Goal: Task Accomplishment & Management: Use online tool/utility

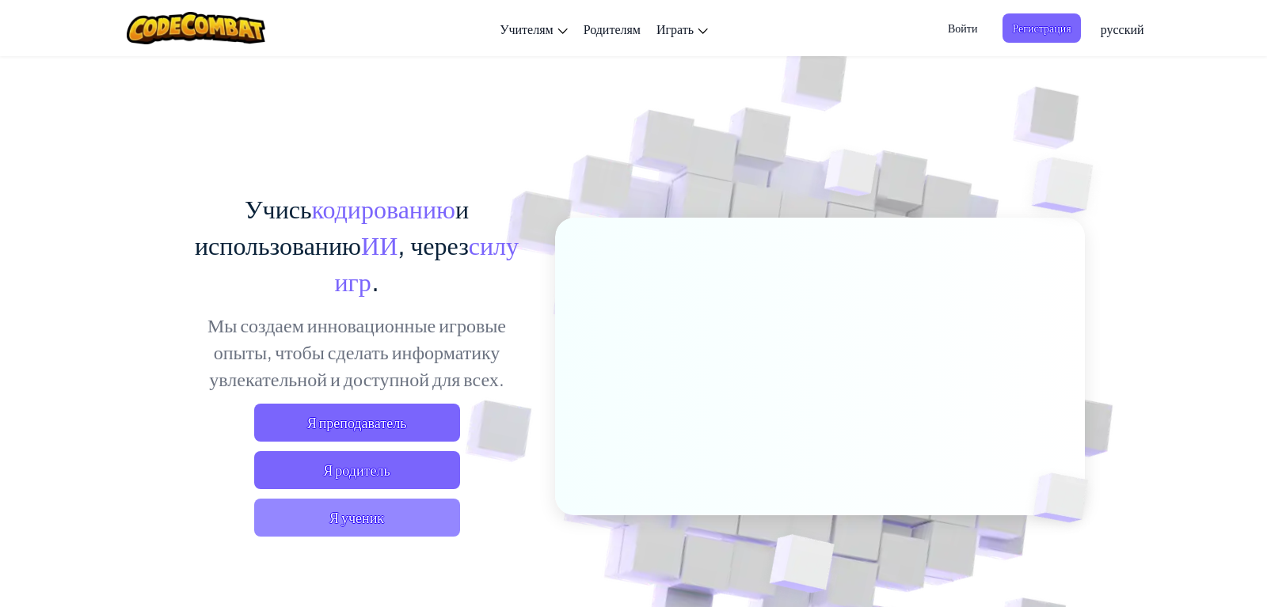
click at [405, 519] on span "Я ученик" at bounding box center [357, 518] width 206 height 38
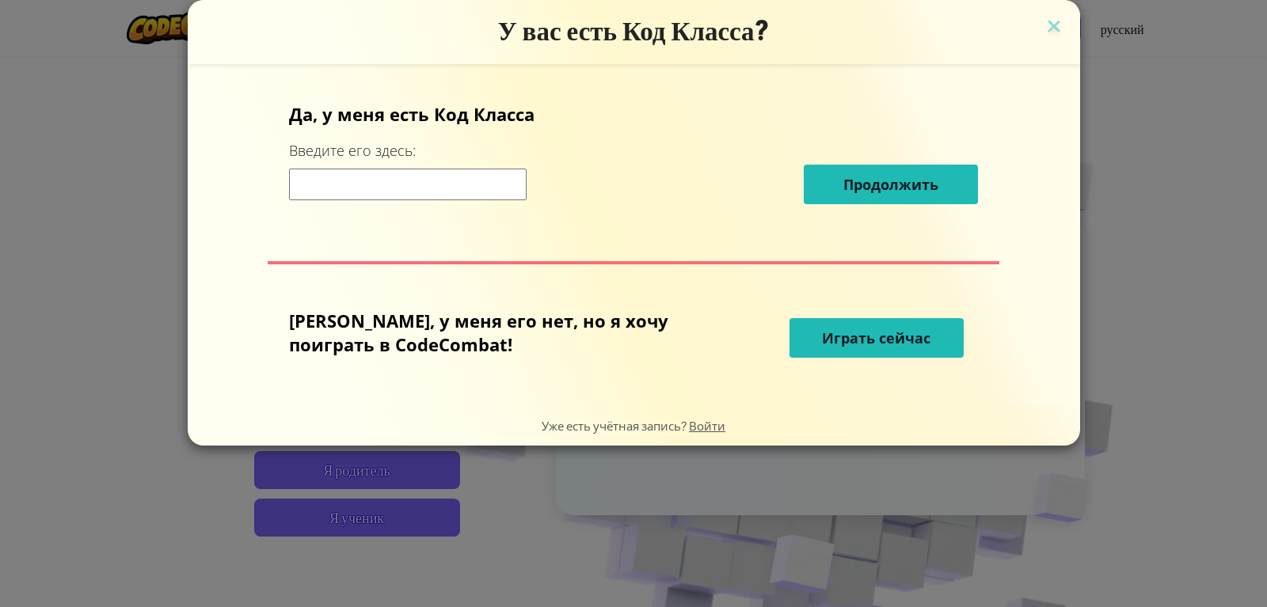
click at [478, 196] on input at bounding box center [408, 185] width 238 height 32
click at [822, 333] on span "Играть сейчас" at bounding box center [876, 338] width 108 height 19
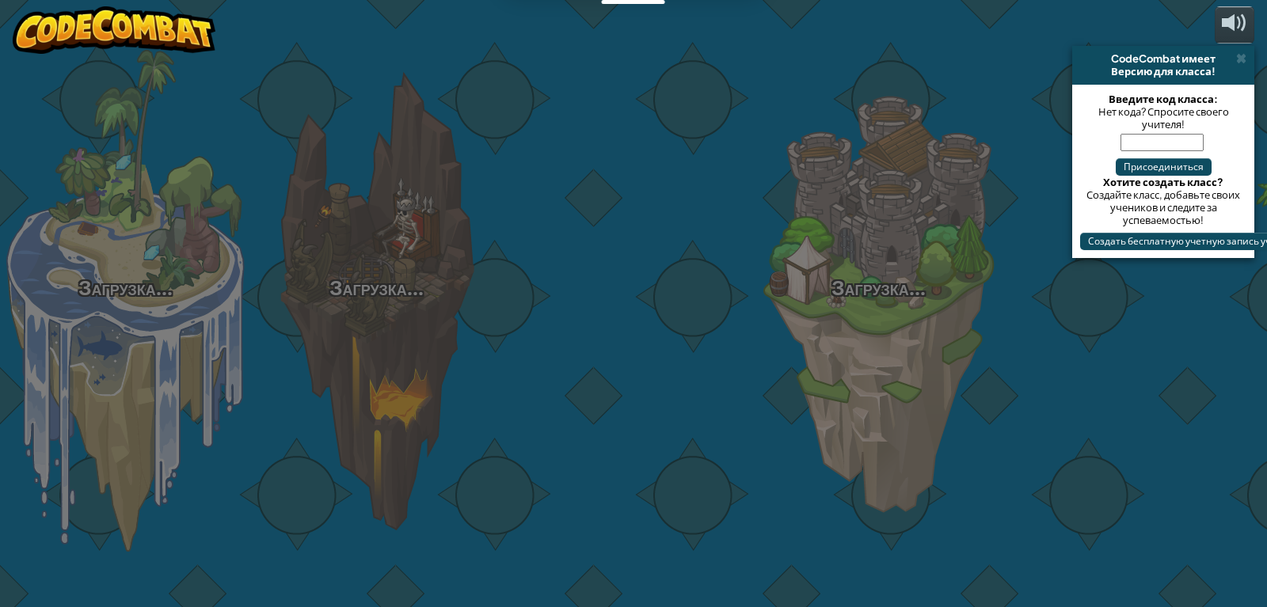
select select "ru"
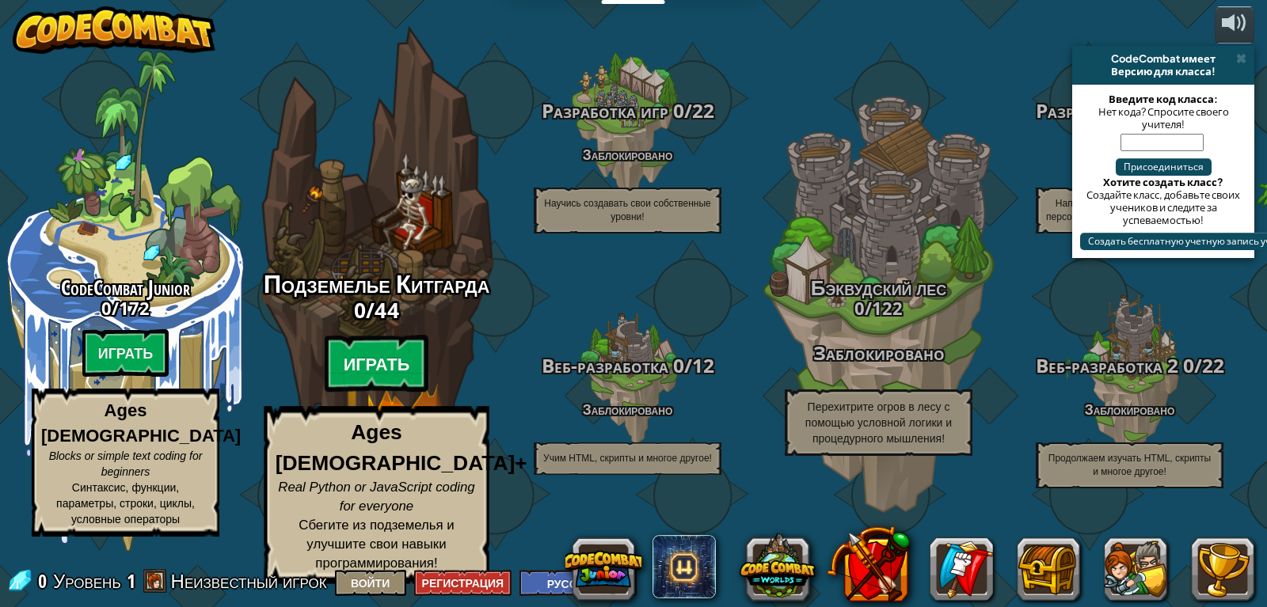
click at [371, 378] on btn "Играть" at bounding box center [377, 364] width 105 height 57
select select "ru"
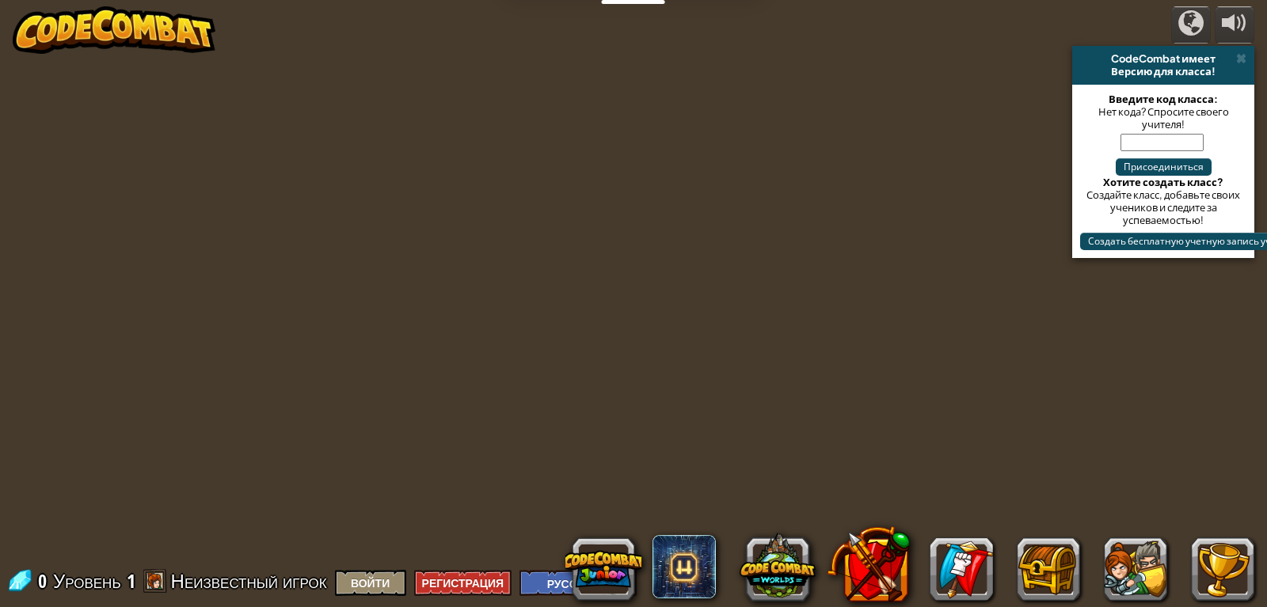
select select "ru"
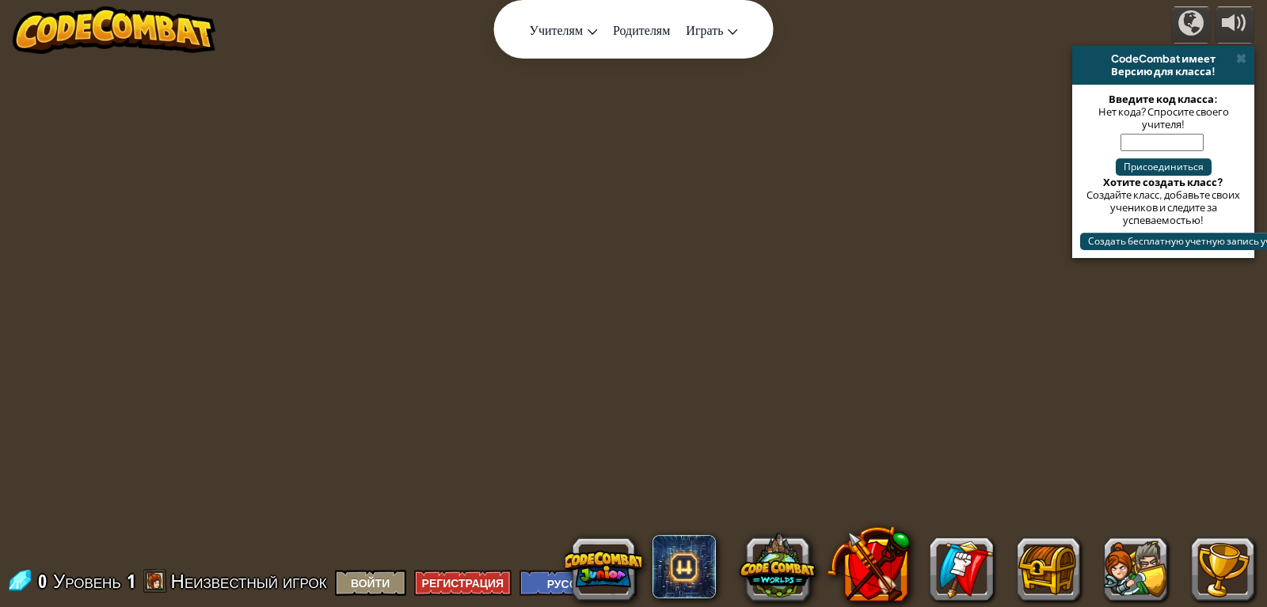
select select "ru"
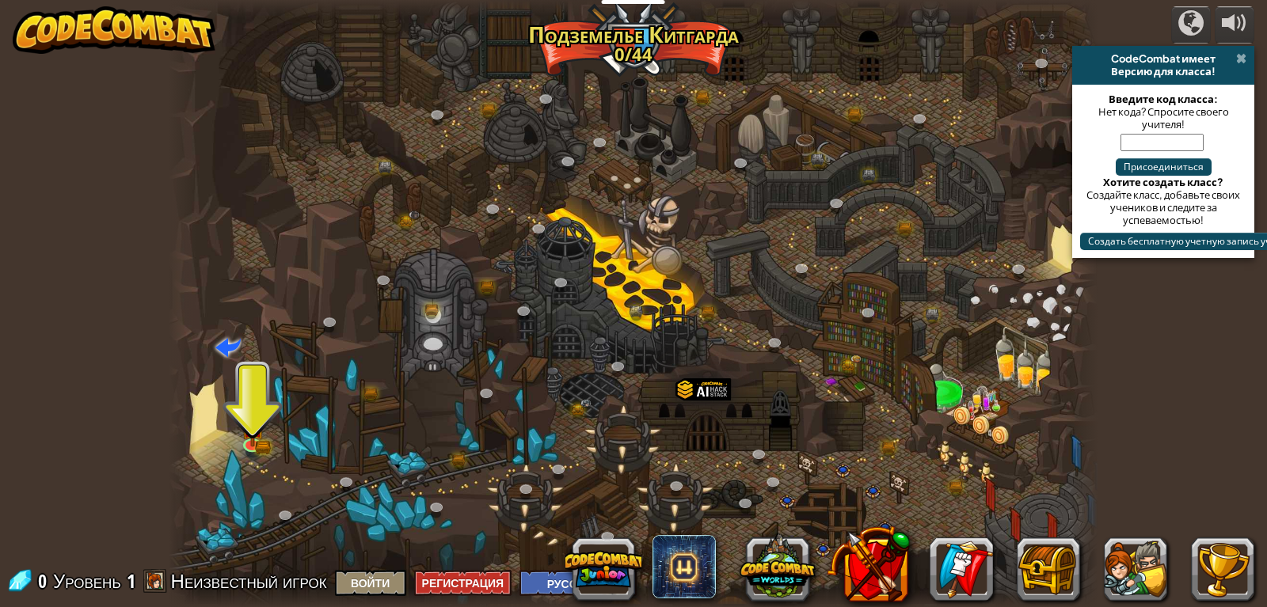
click at [1243, 54] on span at bounding box center [1241, 58] width 10 height 13
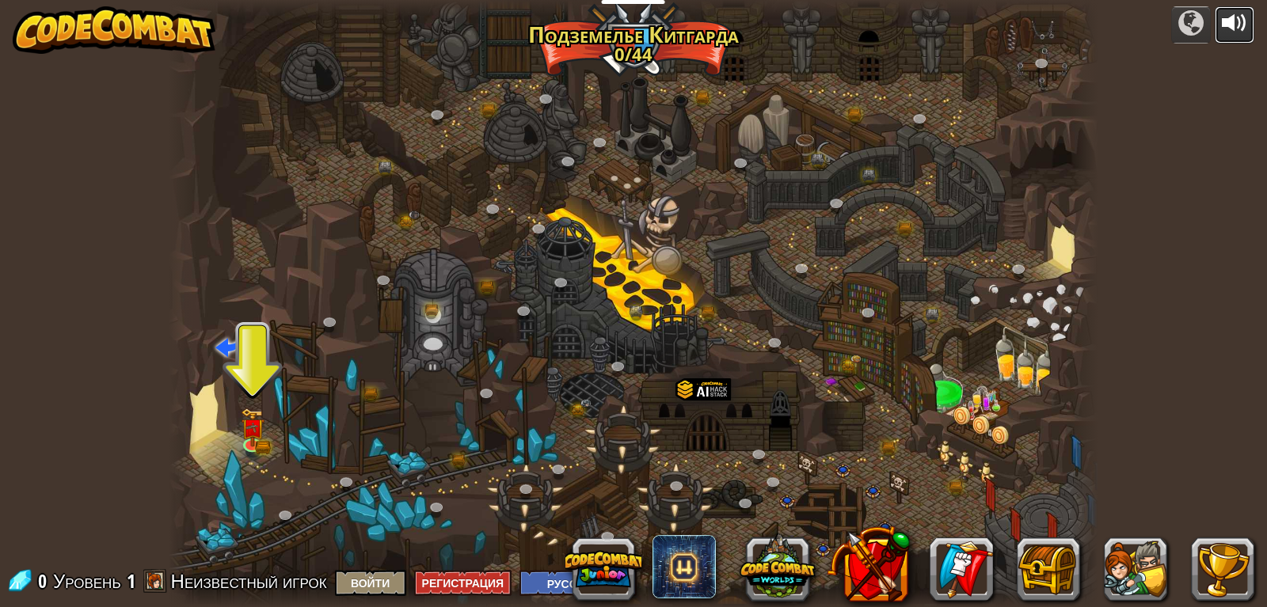
click at [1227, 24] on div at bounding box center [1234, 22] width 25 height 25
click at [257, 430] on img at bounding box center [253, 417] width 24 height 51
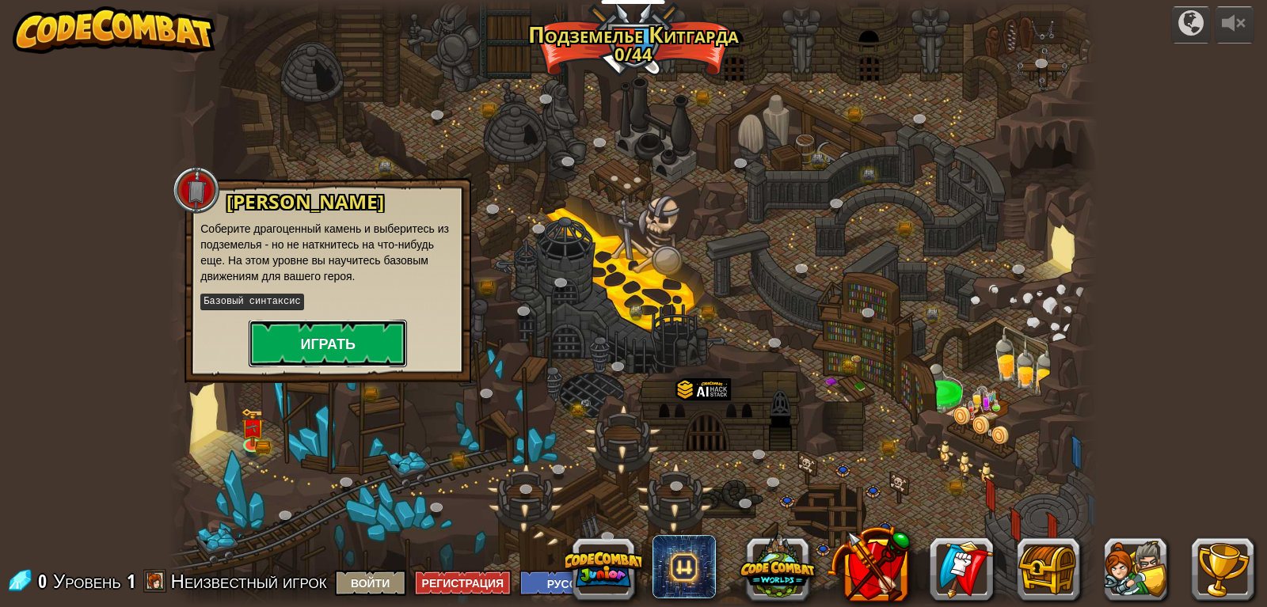
click at [356, 344] on button "Играть" at bounding box center [328, 344] width 158 height 48
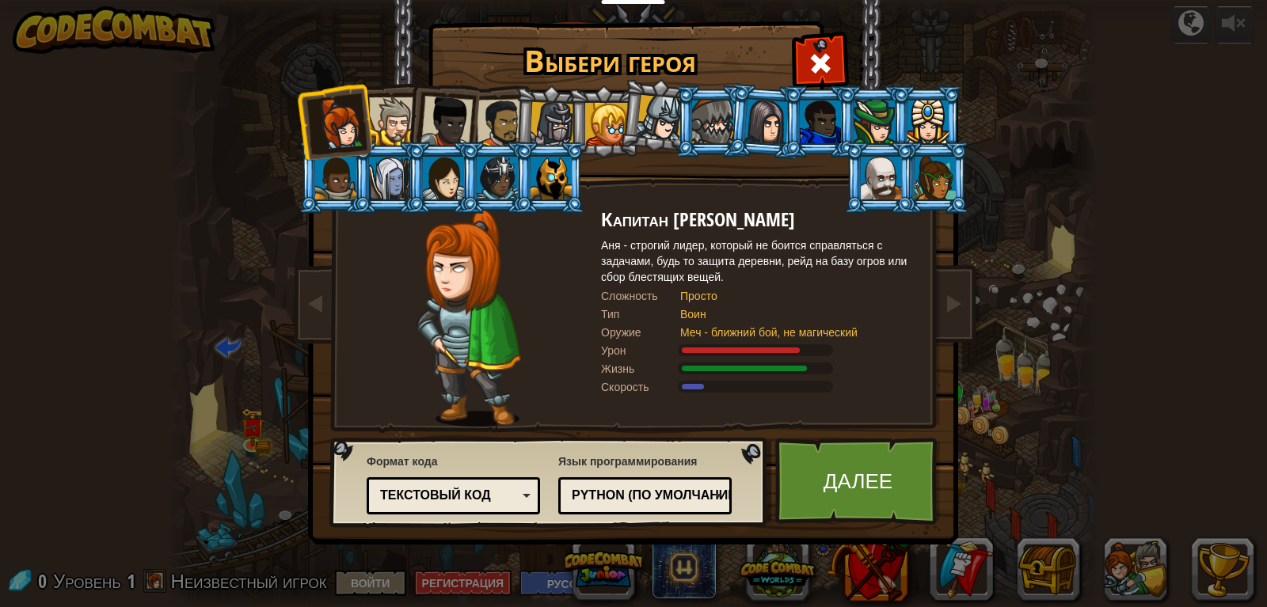
click at [385, 121] on div at bounding box center [393, 121] width 48 height 48
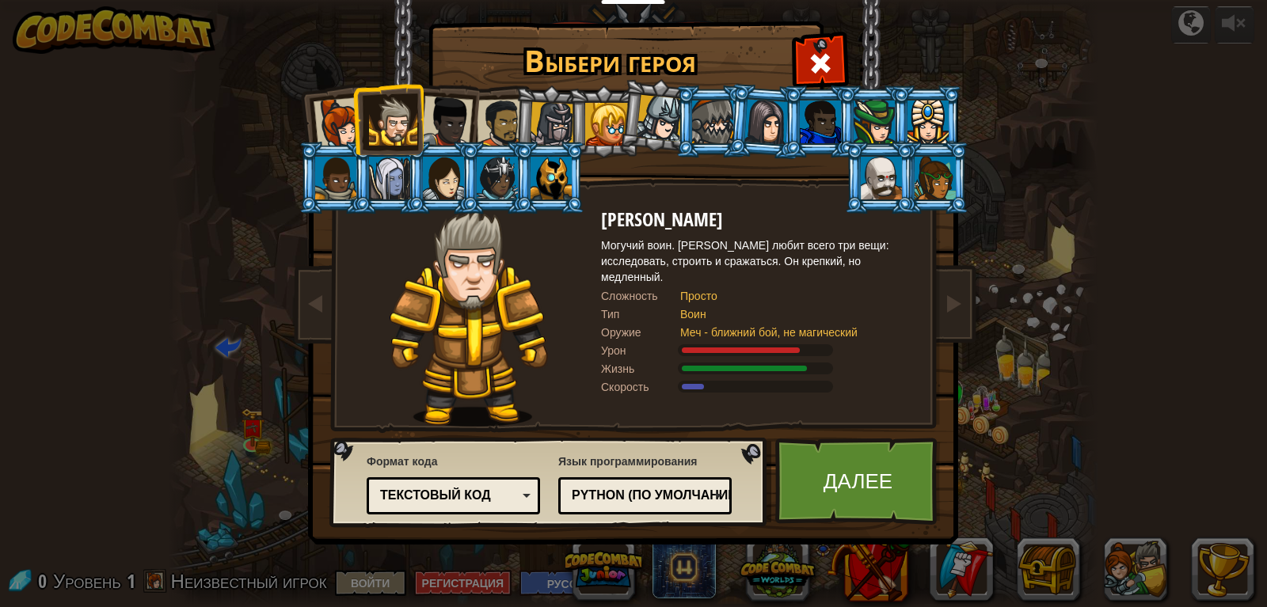
click at [329, 124] on div at bounding box center [340, 123] width 52 height 52
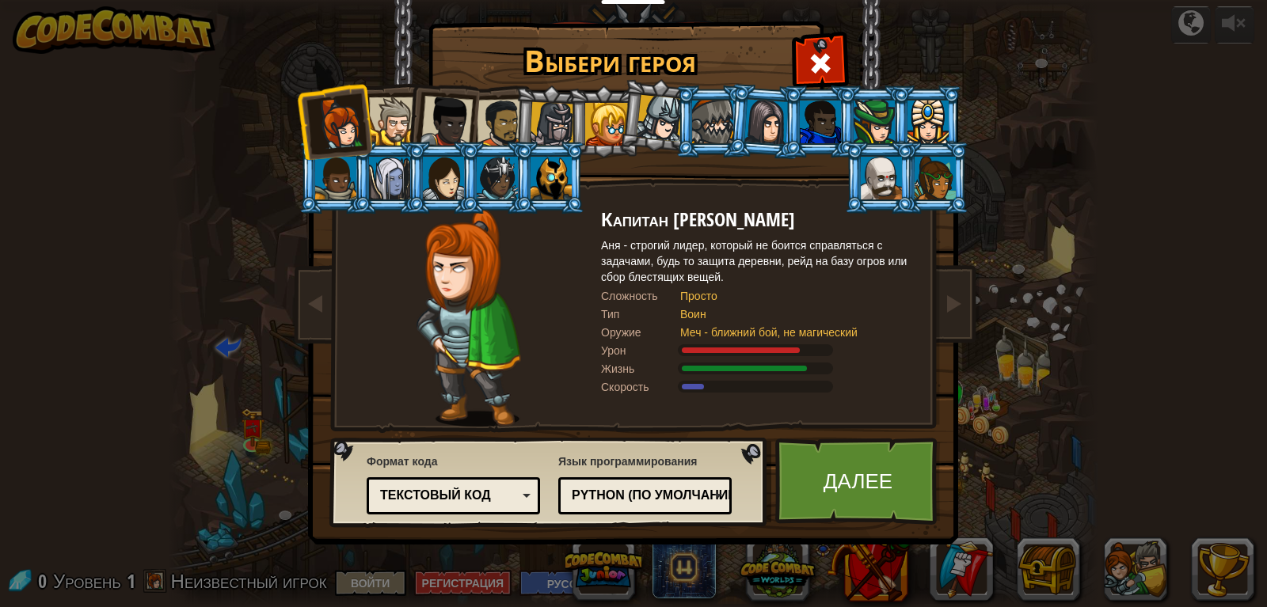
click at [477, 126] on div at bounding box center [501, 123] width 49 height 49
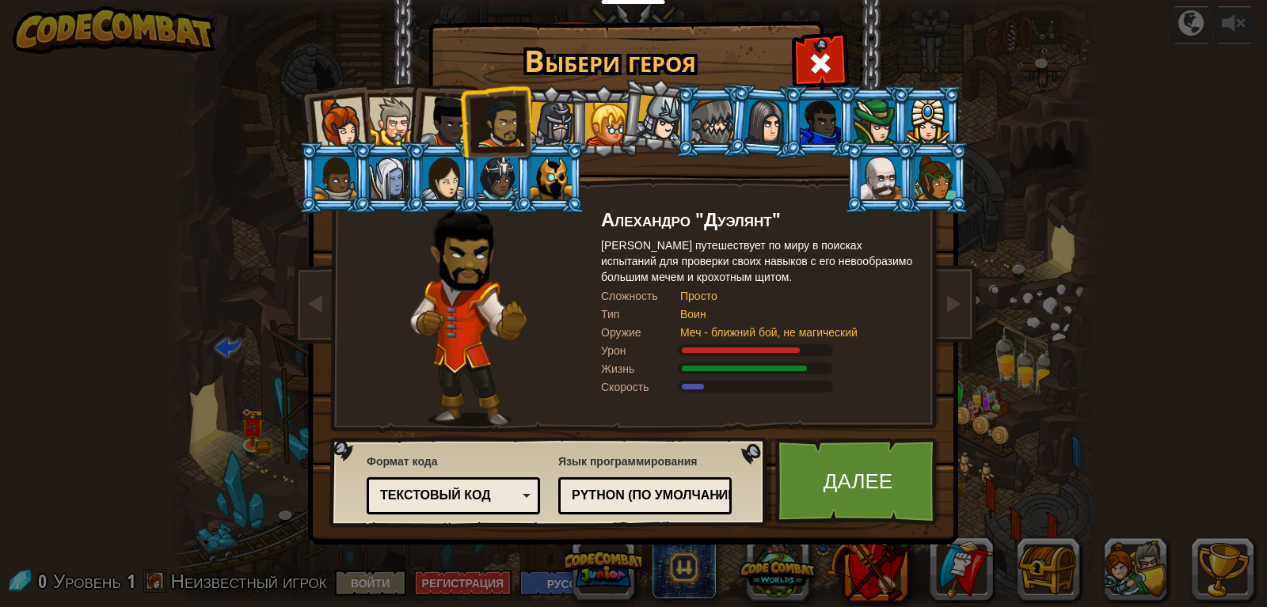
click at [545, 126] on div at bounding box center [552, 124] width 45 height 45
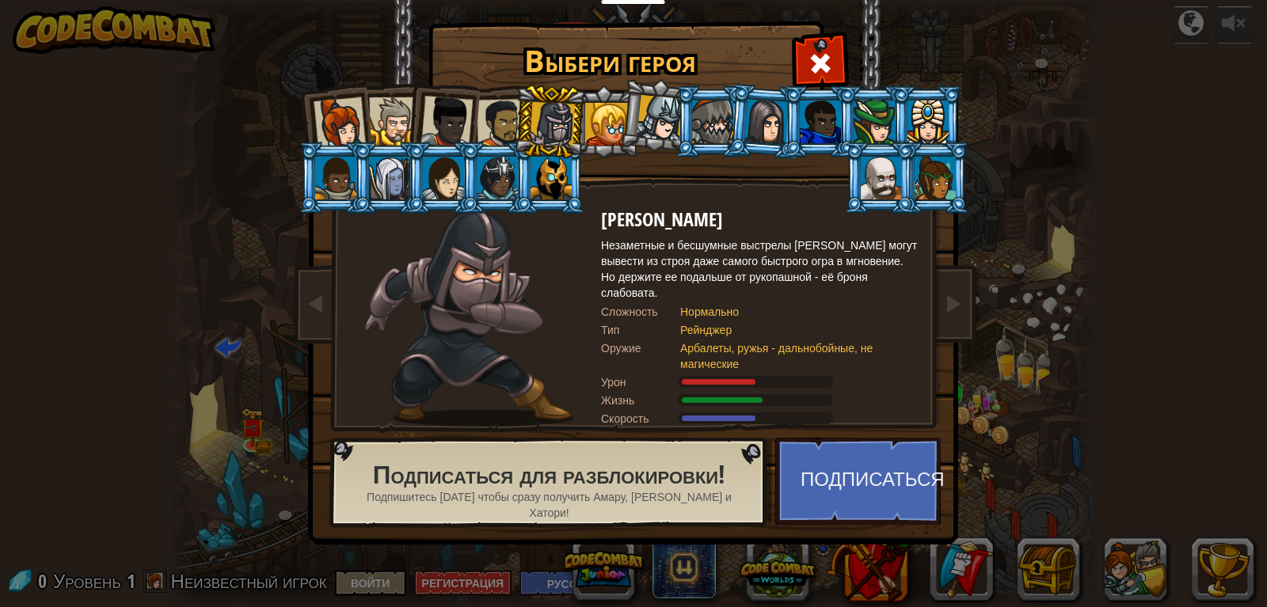
click at [607, 124] on div at bounding box center [606, 124] width 43 height 43
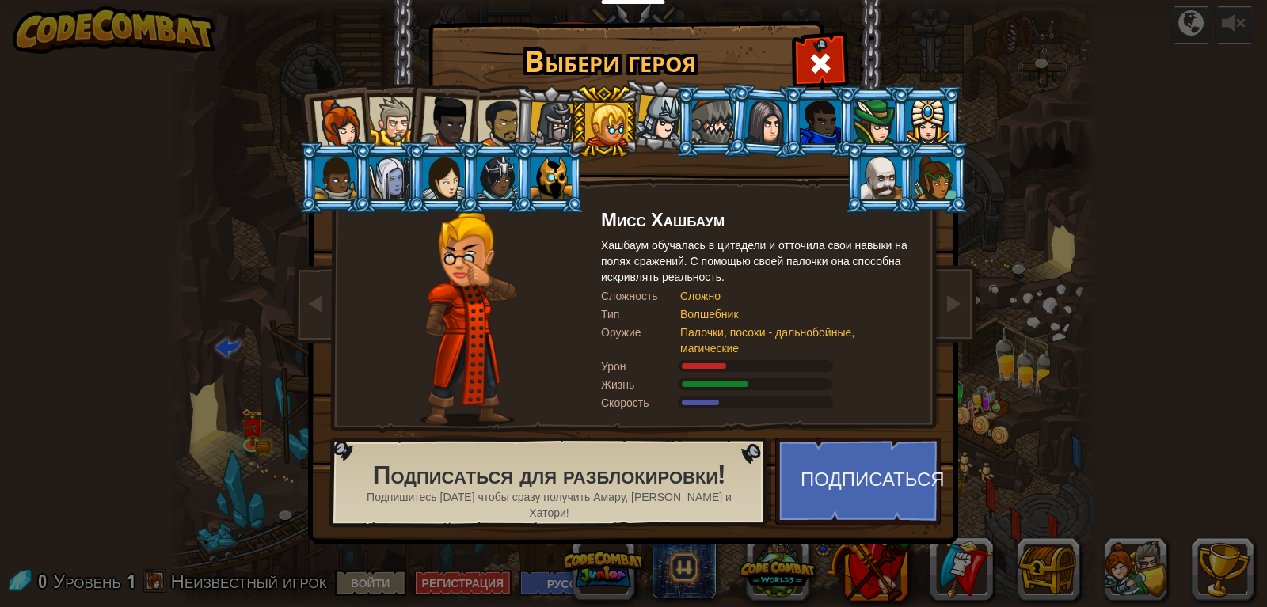
click at [553, 120] on div at bounding box center [552, 124] width 45 height 45
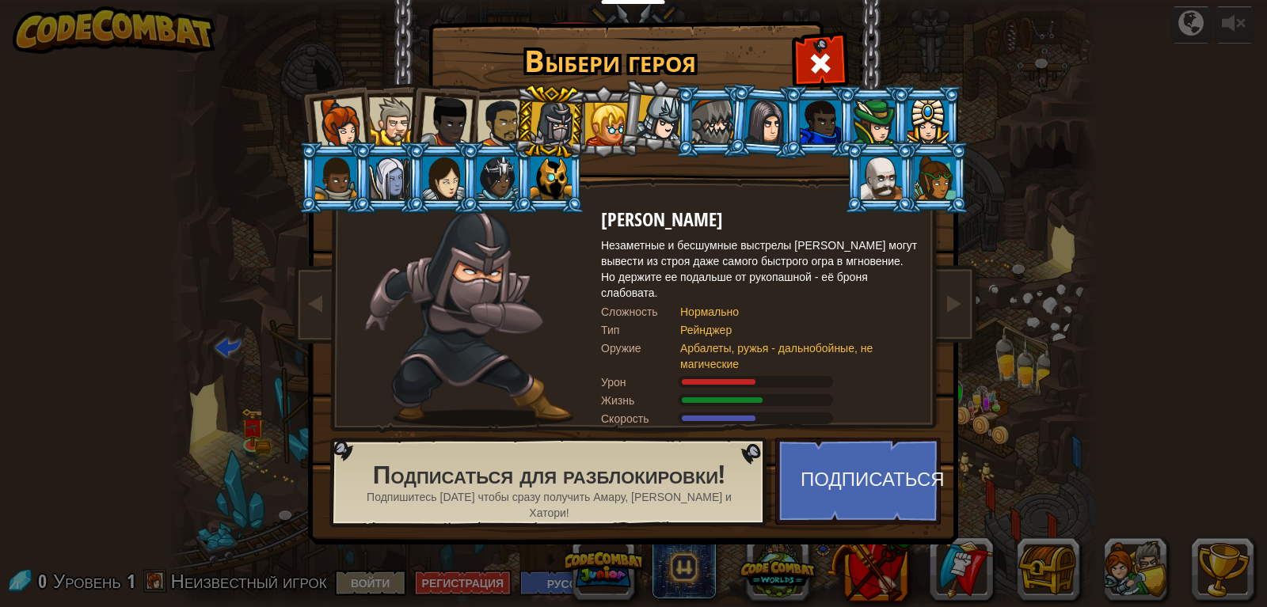
click at [496, 133] on div at bounding box center [501, 123] width 49 height 49
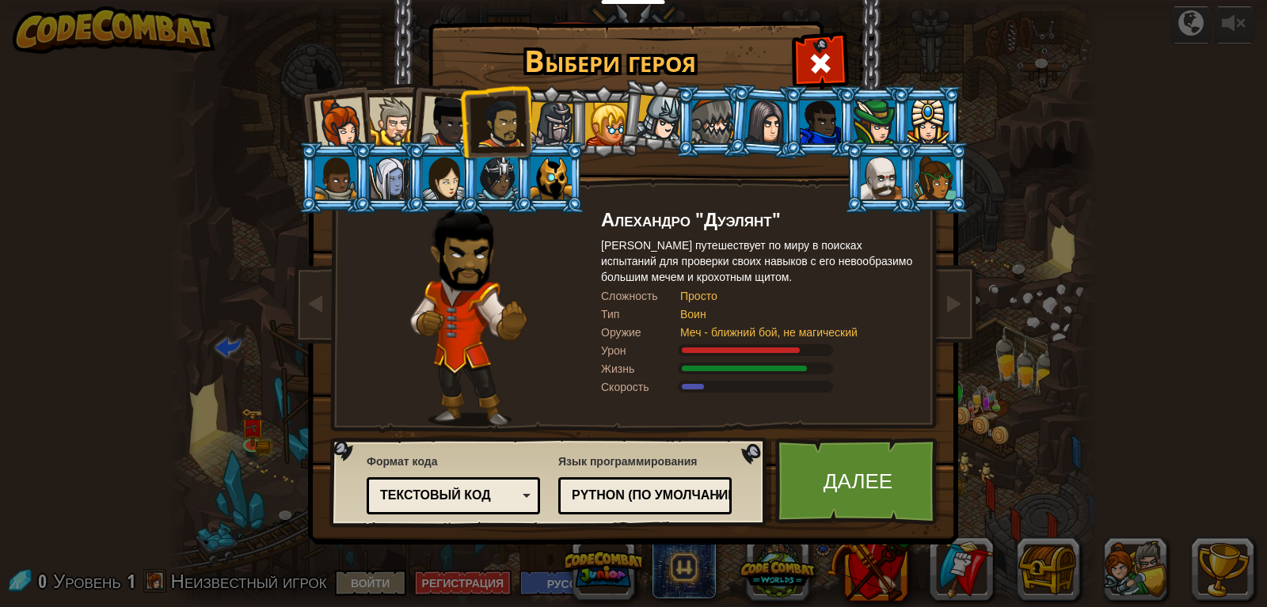
click at [452, 127] on div at bounding box center [446, 122] width 52 height 52
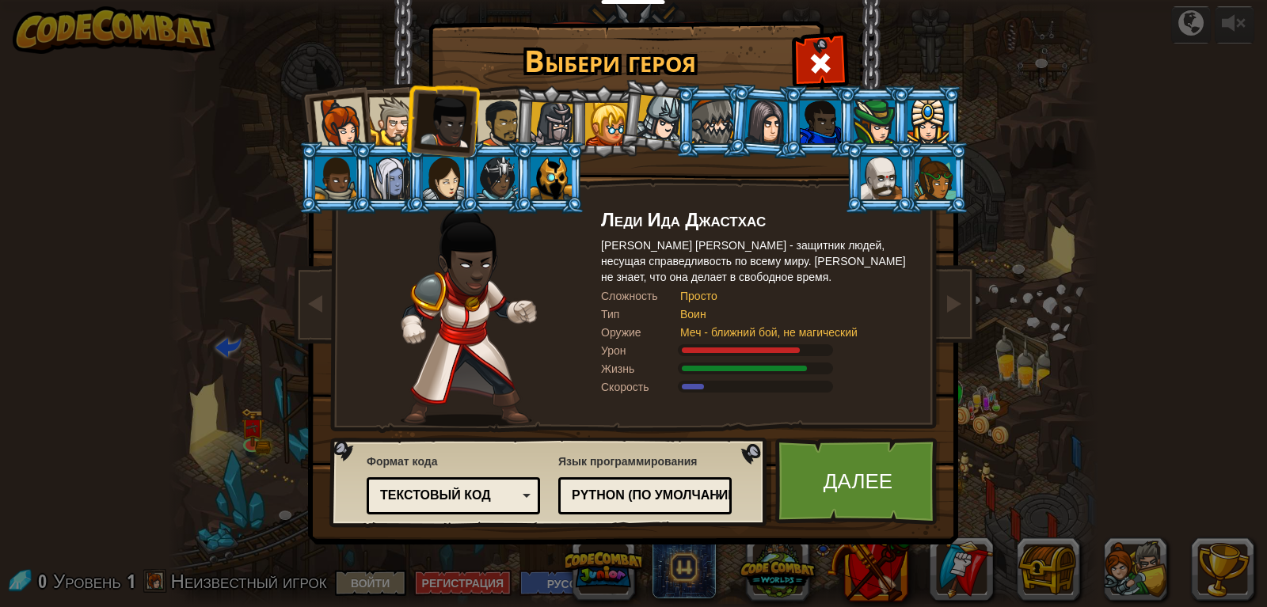
click at [485, 123] on div at bounding box center [501, 123] width 49 height 49
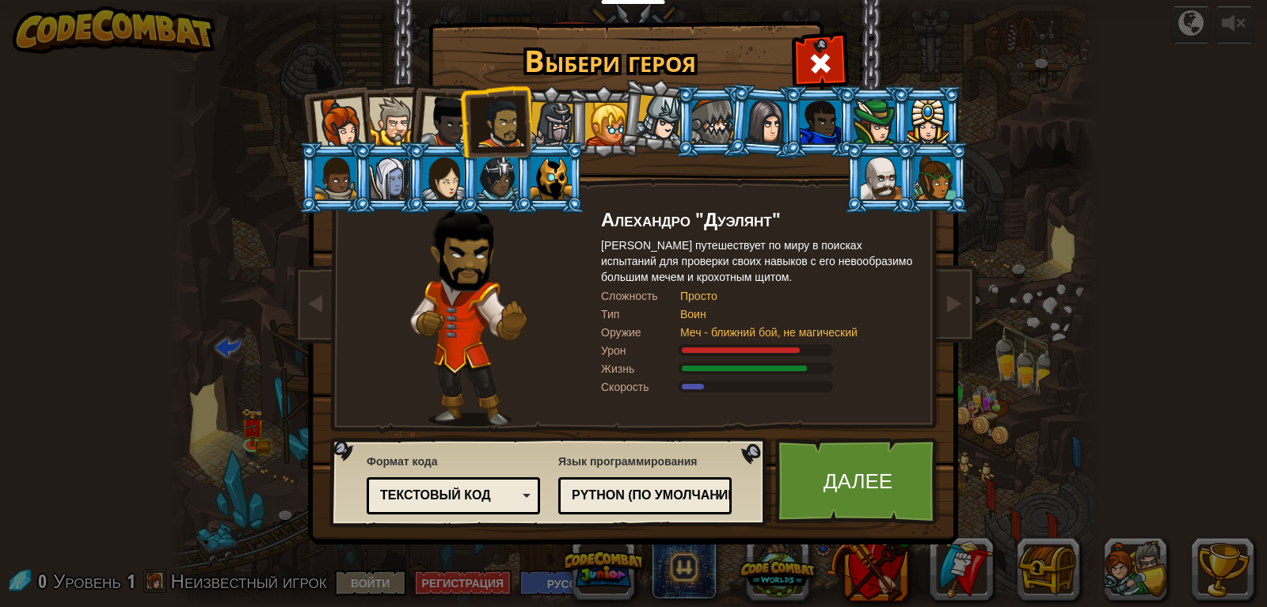
click at [399, 122] on div at bounding box center [393, 121] width 48 height 48
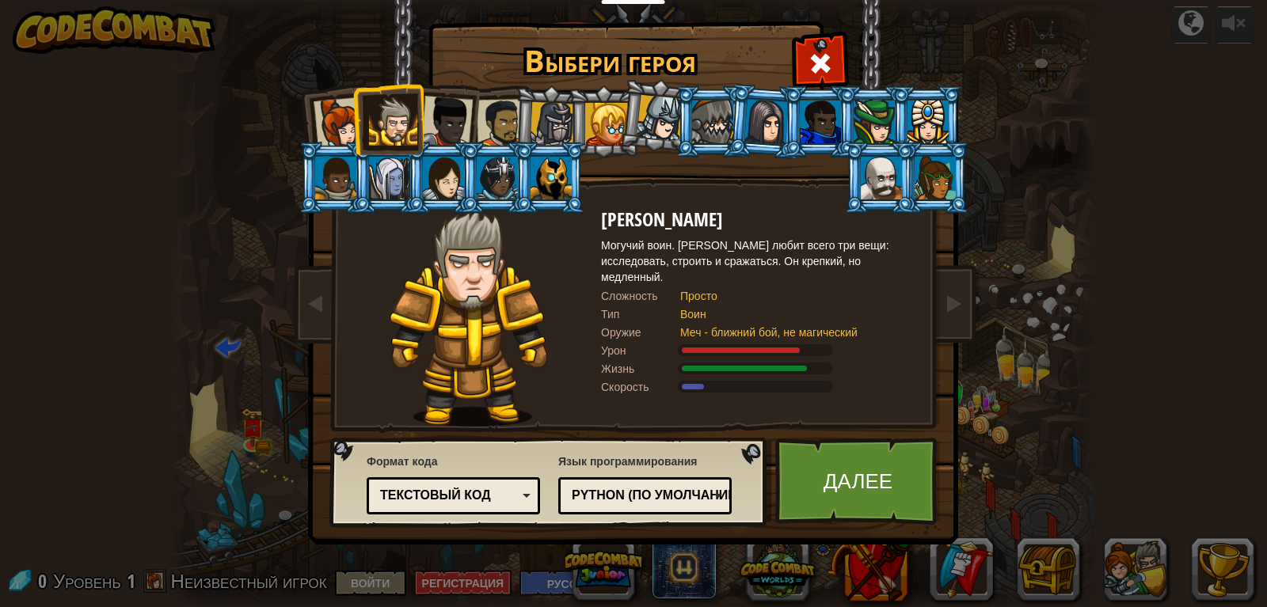
click at [452, 117] on div at bounding box center [446, 122] width 52 height 52
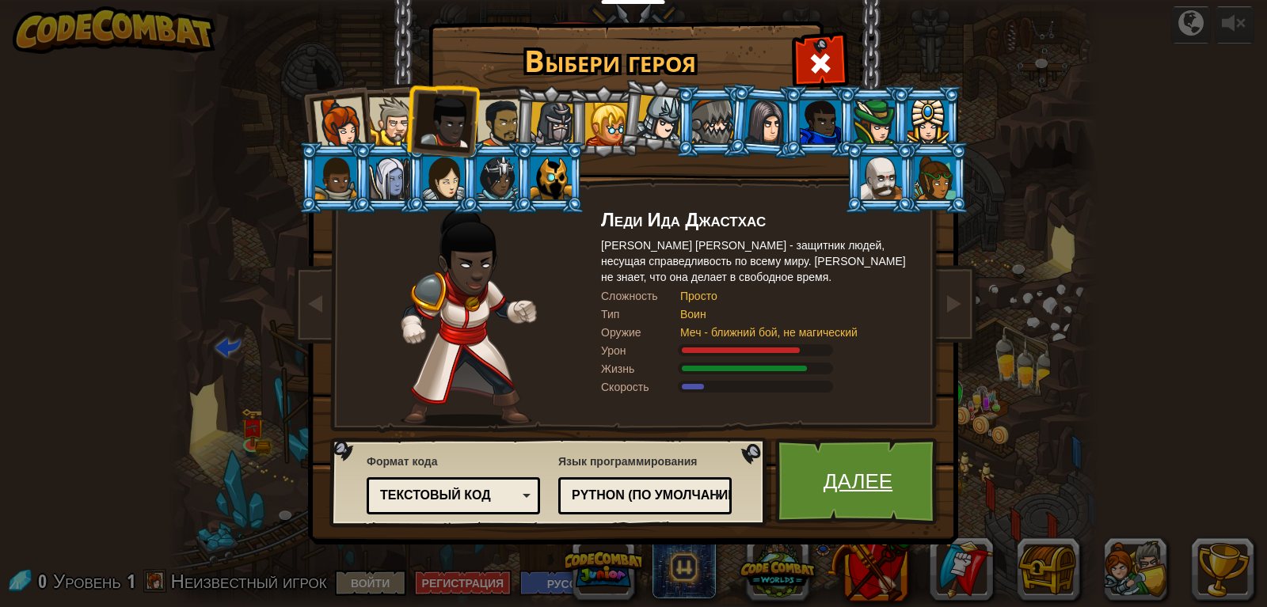
click at [808, 465] on link "Далее" at bounding box center [857, 481] width 165 height 87
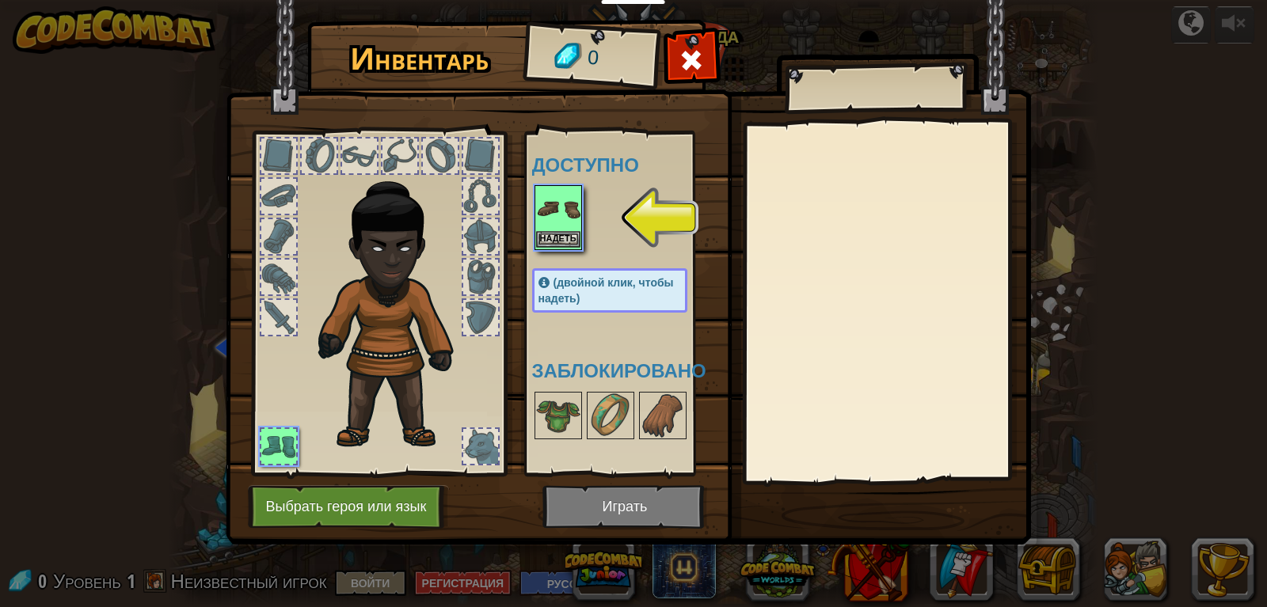
click at [557, 210] on img at bounding box center [558, 209] width 44 height 44
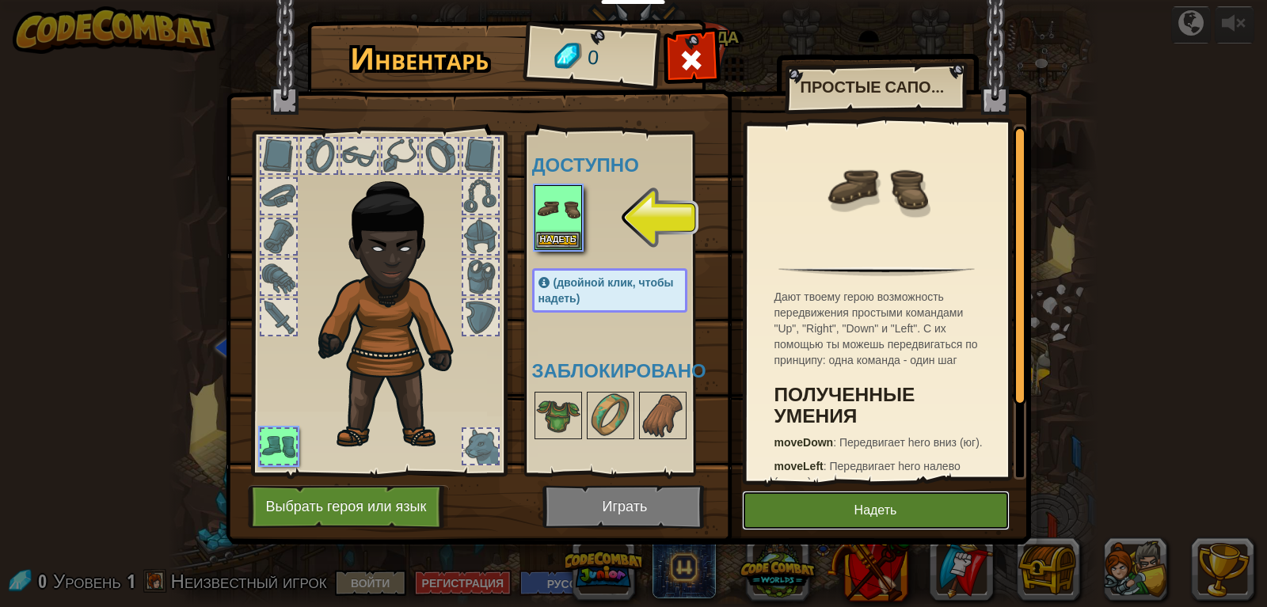
click at [823, 509] on button "Надеть" at bounding box center [876, 511] width 268 height 40
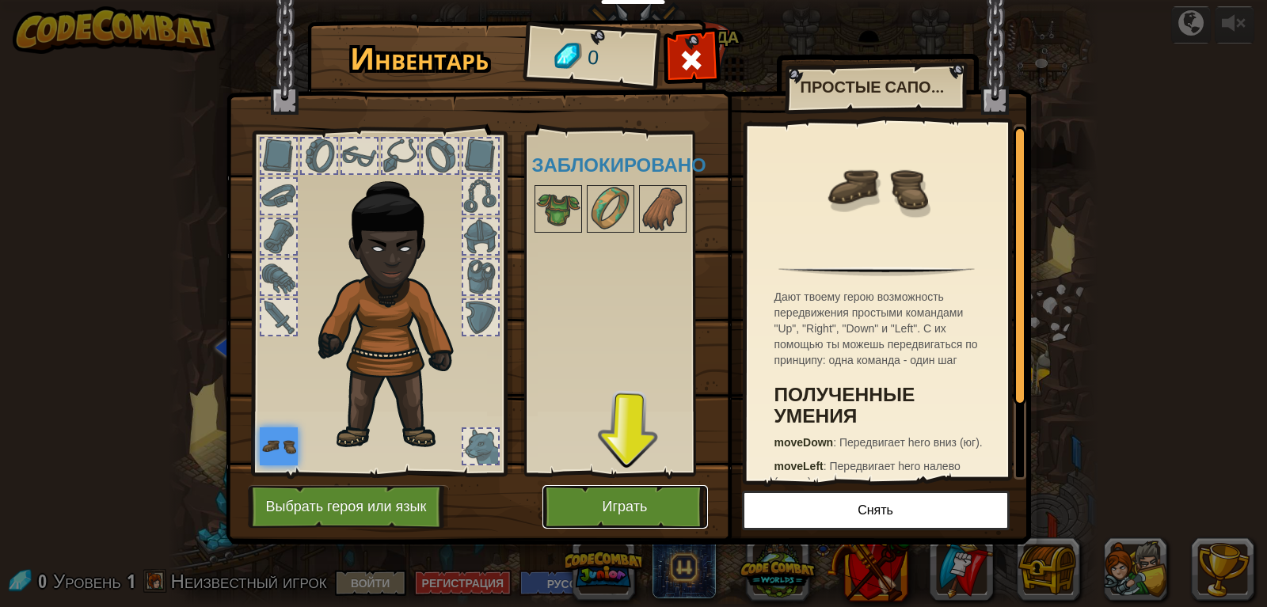
click at [648, 500] on button "Играть" at bounding box center [624, 507] width 165 height 44
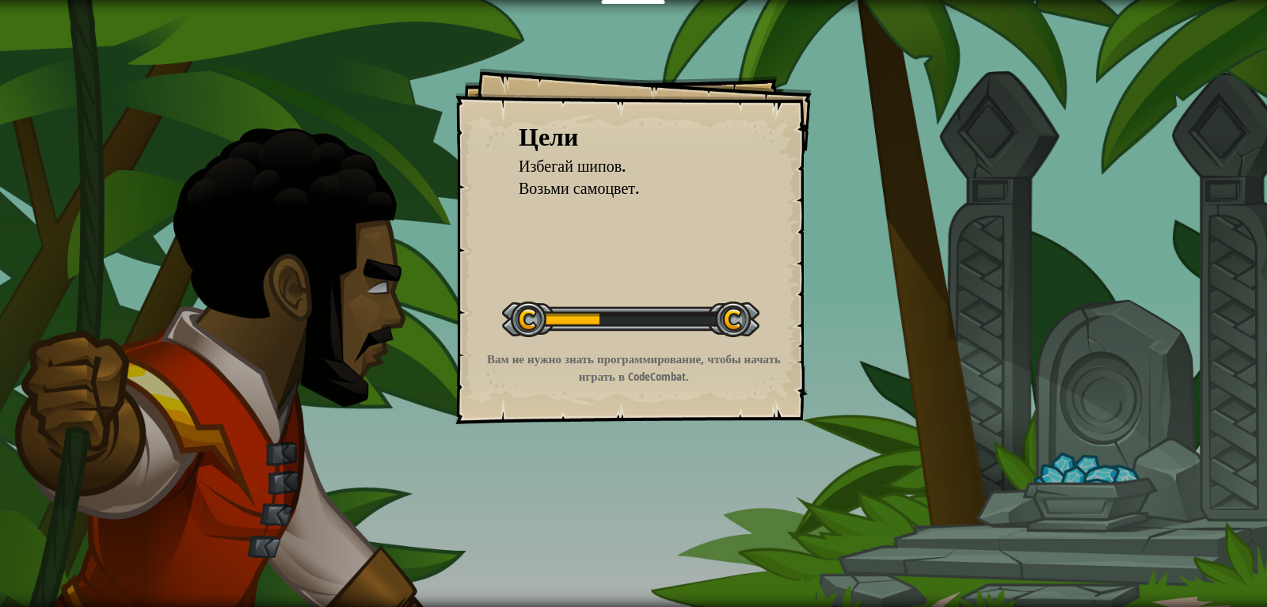
drag, startPoint x: 542, startPoint y: 314, endPoint x: 596, endPoint y: 314, distance: 54.6
click at [596, 314] on div at bounding box center [630, 320] width 257 height 36
click at [677, 320] on div "Учителям Создать бесплатный аккаунт Решения для школ и округов Превью Учительск…" at bounding box center [633, 303] width 1267 height 607
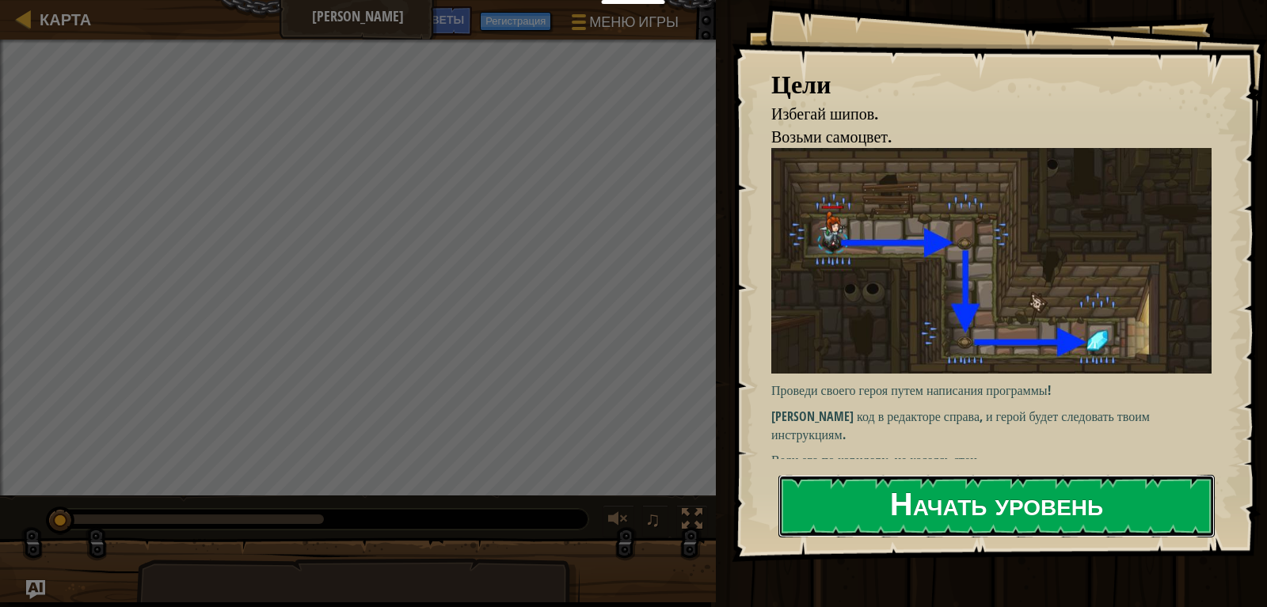
click at [976, 503] on button "Начать уровень" at bounding box center [996, 506] width 436 height 63
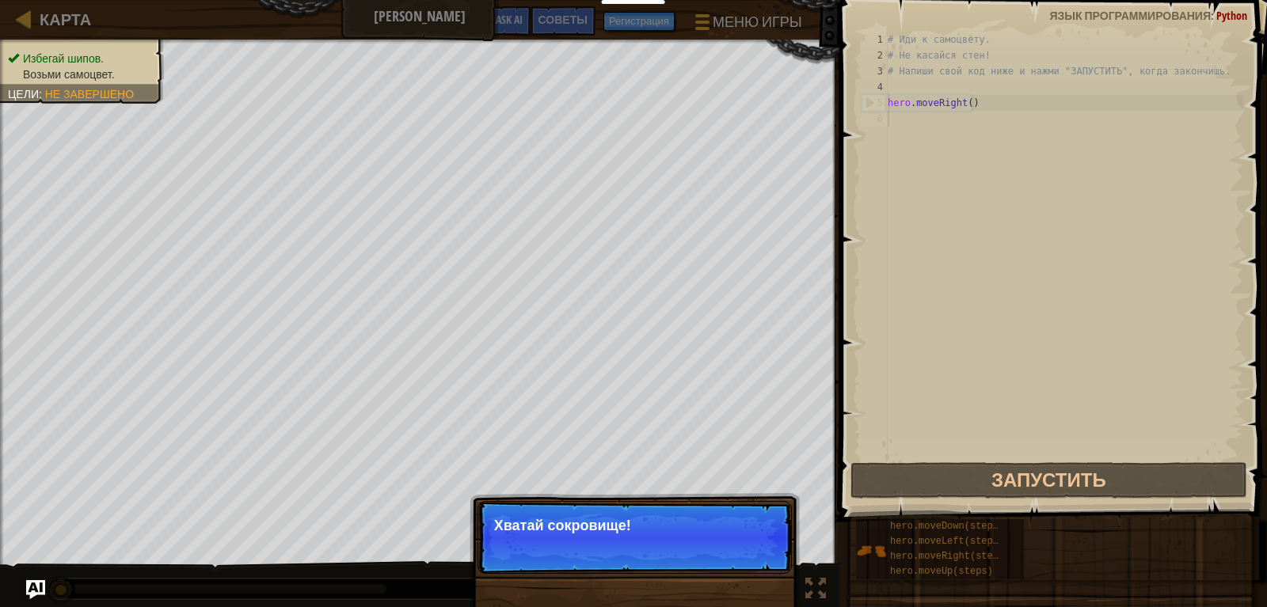
click at [618, 531] on p "Хватай сокровище!" at bounding box center [634, 526] width 281 height 16
click at [749, 549] on button "Продолжить" at bounding box center [736, 547] width 85 height 21
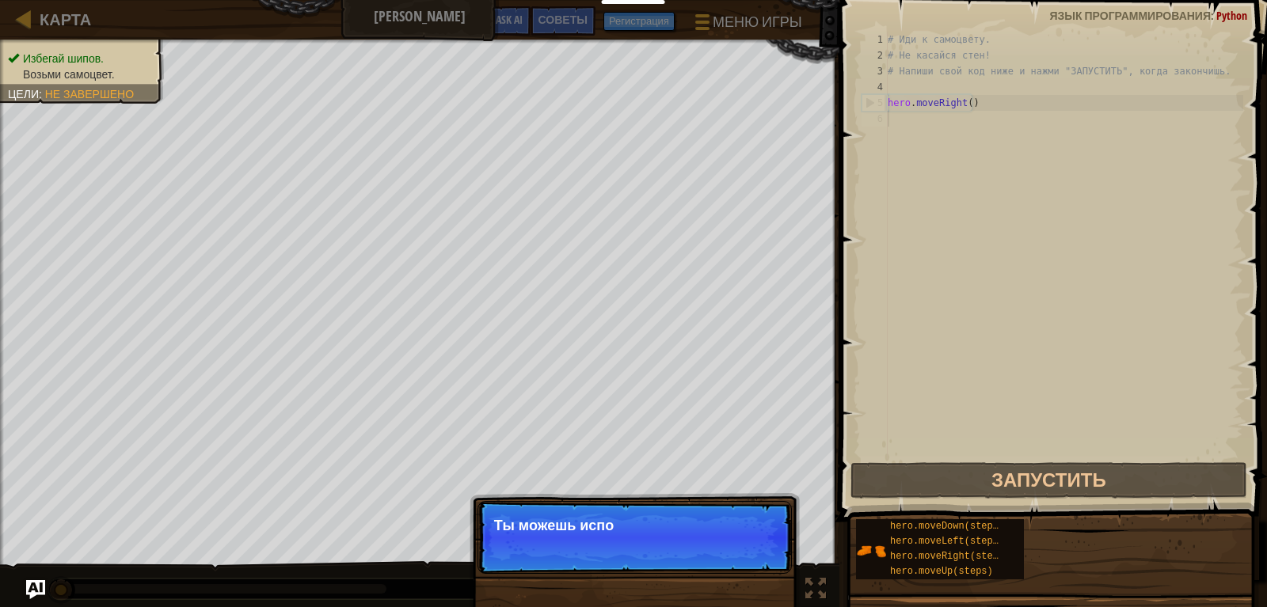
click at [682, 542] on p "Пропуск (Esc) Продолжить Ты можешь испо" at bounding box center [634, 537] width 314 height 73
click at [724, 553] on p "Пропуск (Esc) Продолжить Ты можешь использовать эти м" at bounding box center [634, 537] width 314 height 73
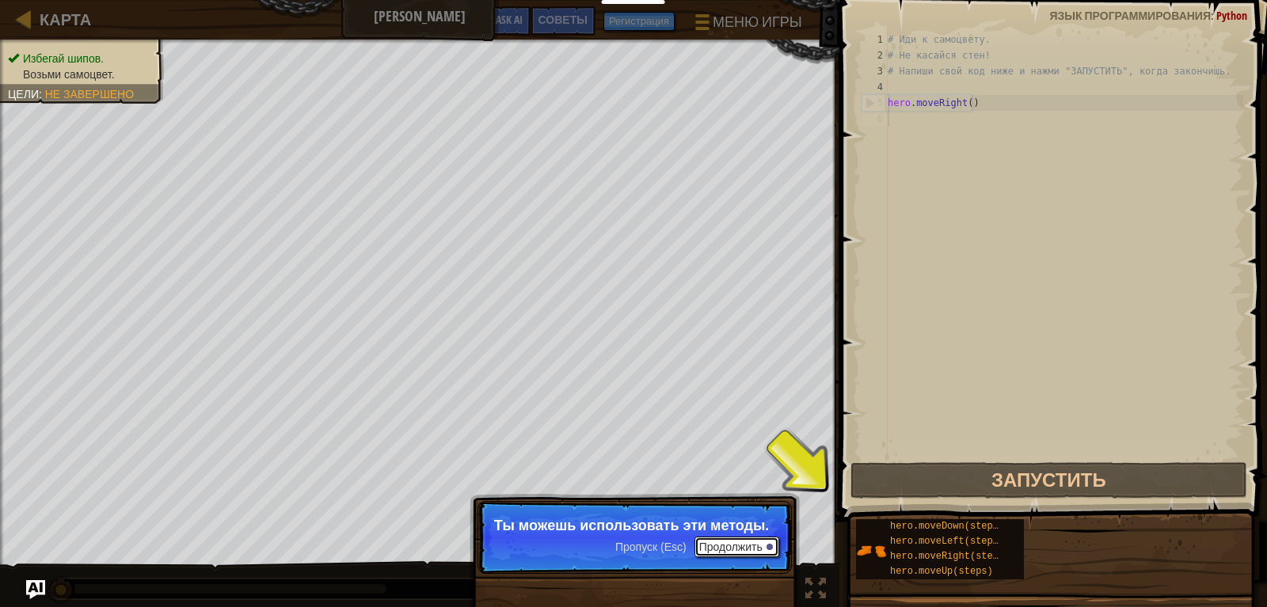
click at [740, 543] on button "Продолжить" at bounding box center [736, 547] width 85 height 21
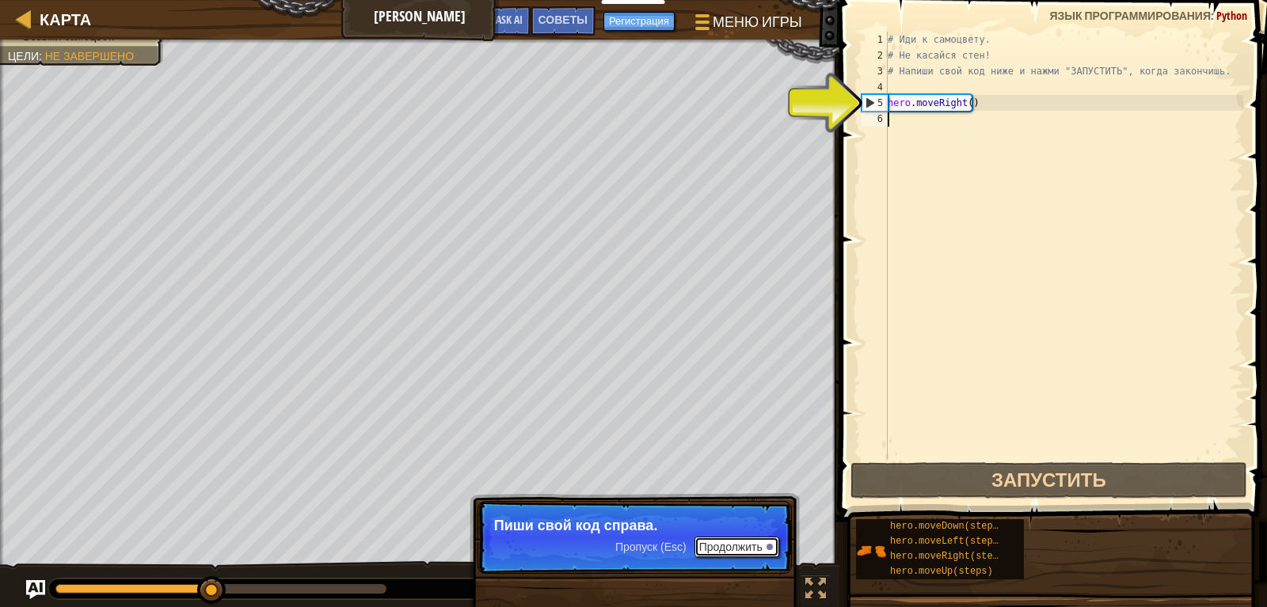
click at [740, 543] on button "Продолжить" at bounding box center [736, 547] width 85 height 21
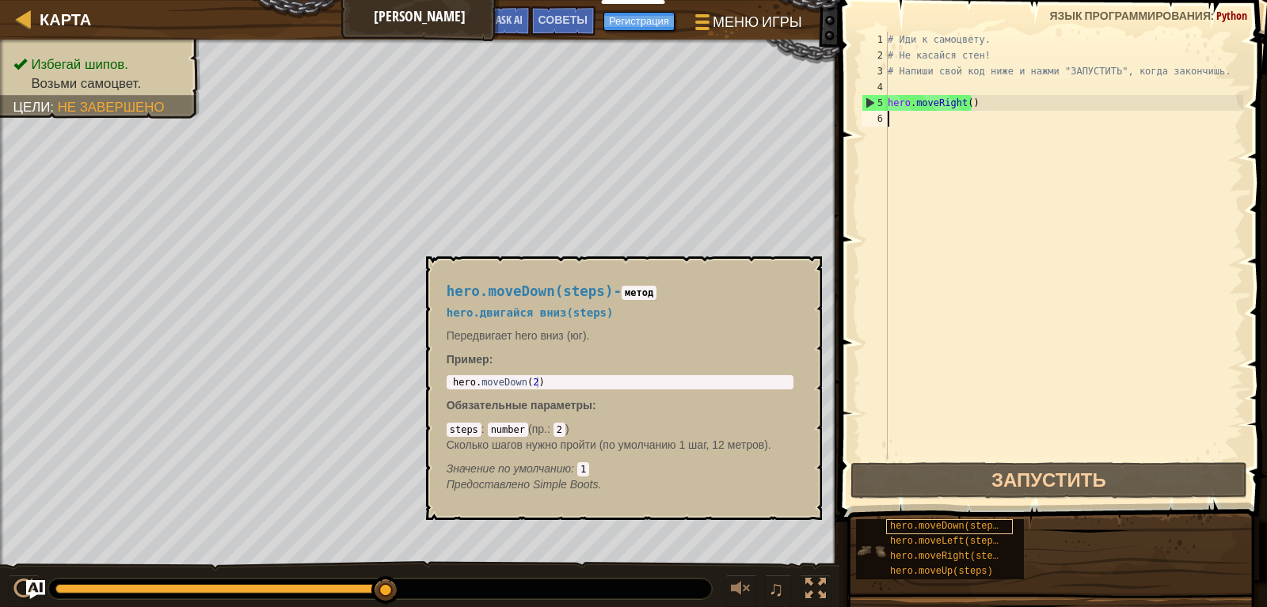
click at [936, 530] on span "hero.moveDown(steps)" at bounding box center [947, 526] width 114 height 11
click at [965, 127] on div "# Иди к самоцвету. # Не касайся стен! # Напиши свой код ниже и нажми "ЗАПУСТИТЬ…" at bounding box center [1063, 261] width 359 height 459
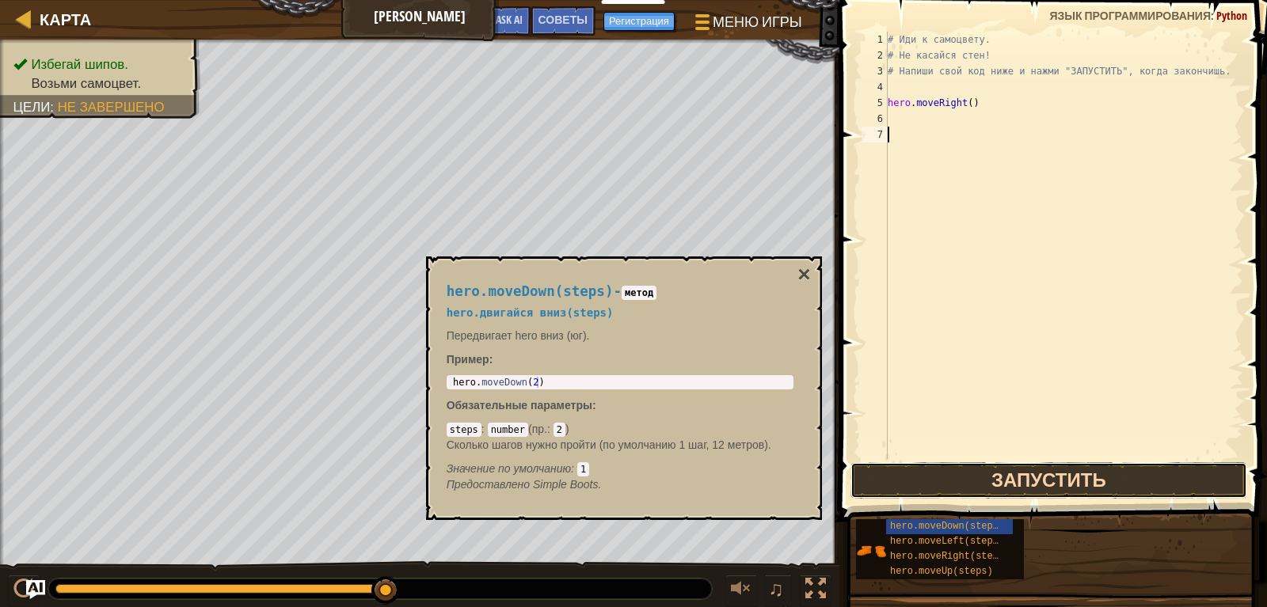
click at [972, 475] on button "Запустить" at bounding box center [1048, 480] width 397 height 36
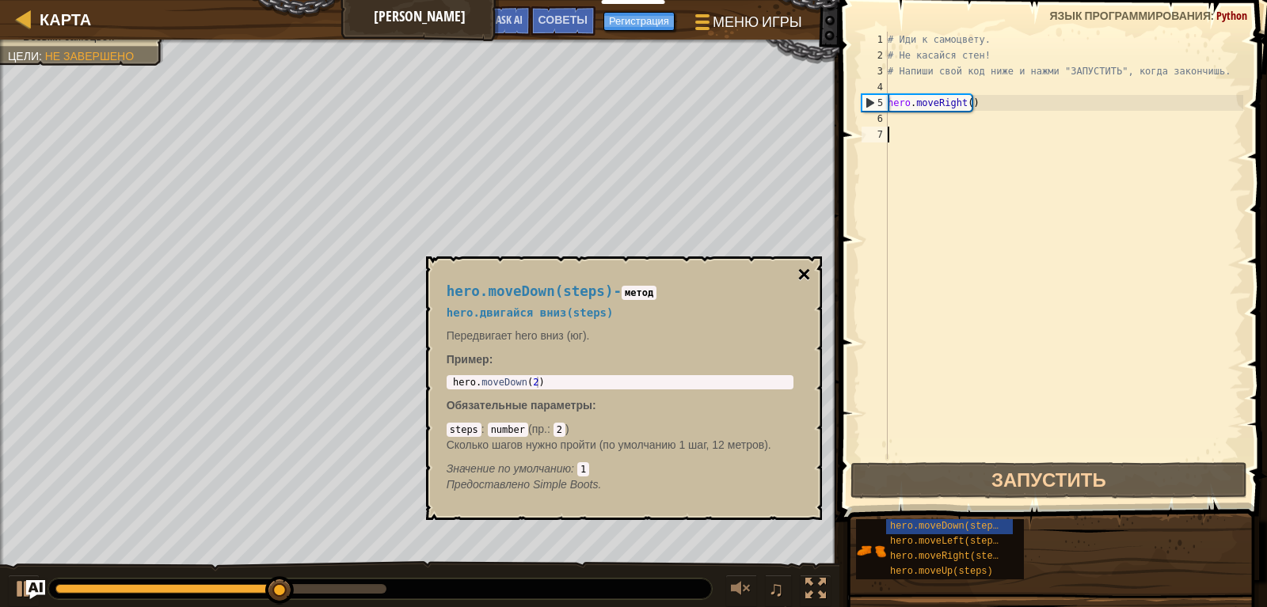
click at [808, 272] on button "×" at bounding box center [803, 275] width 13 height 22
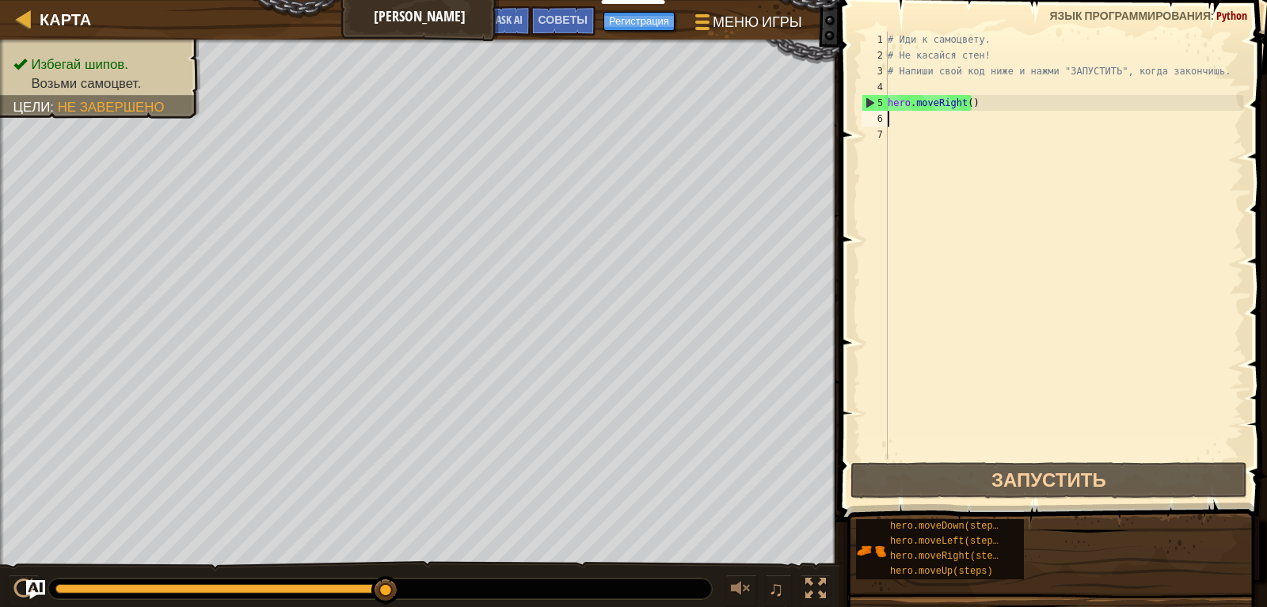
click at [965, 121] on div "# Иди к самоцвету. # Не касайся стен! # Напиши свой код ниже и нажми "ЗАПУСТИТЬ…" at bounding box center [1063, 261] width 359 height 459
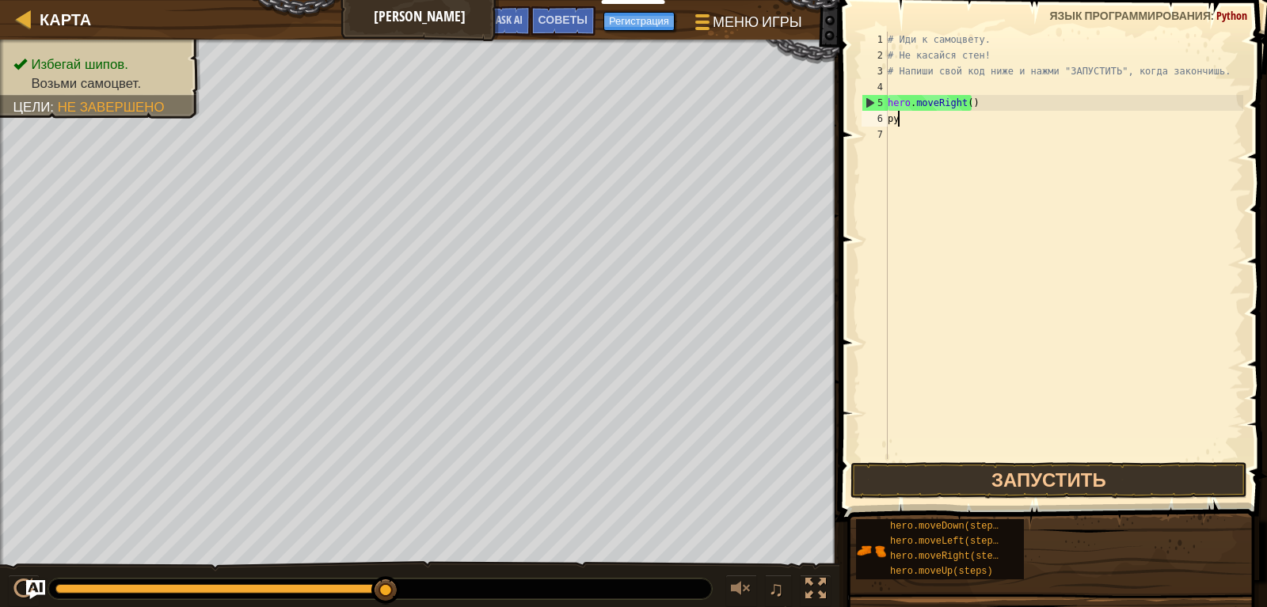
type textarea "р"
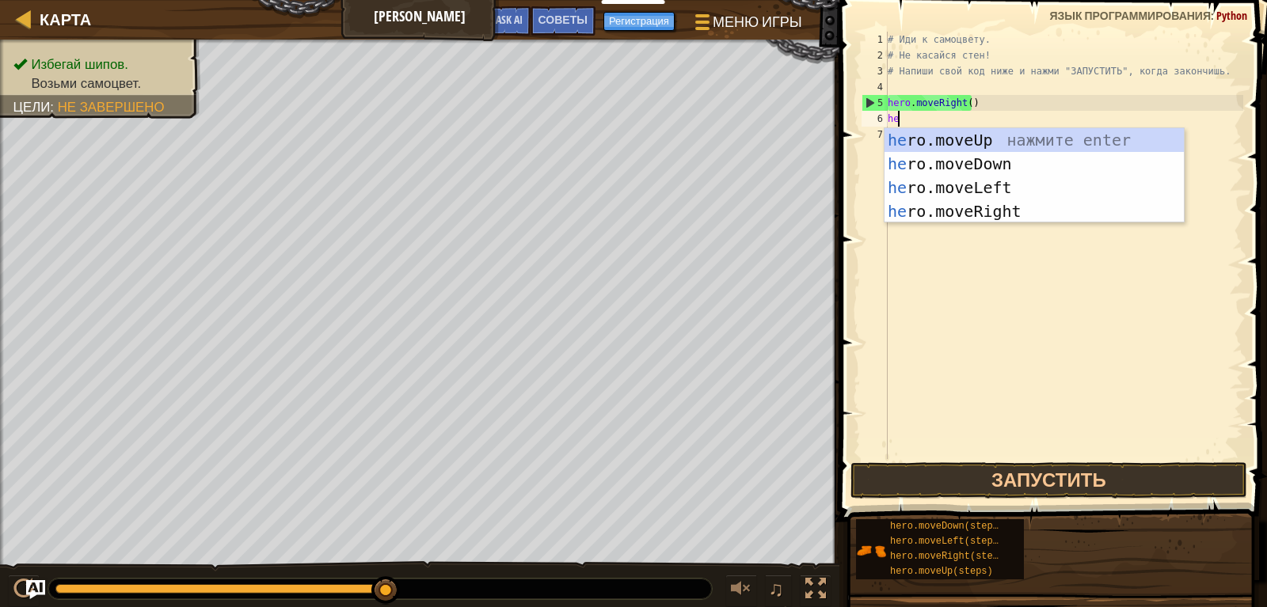
type textarea "hero"
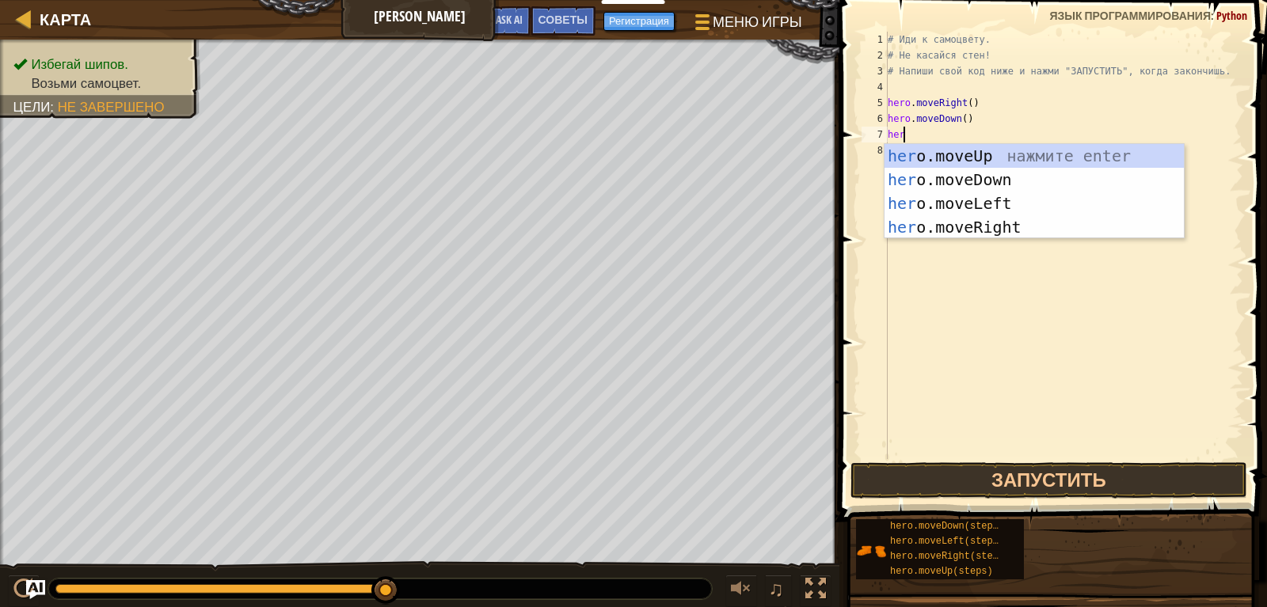
type textarea "hero"
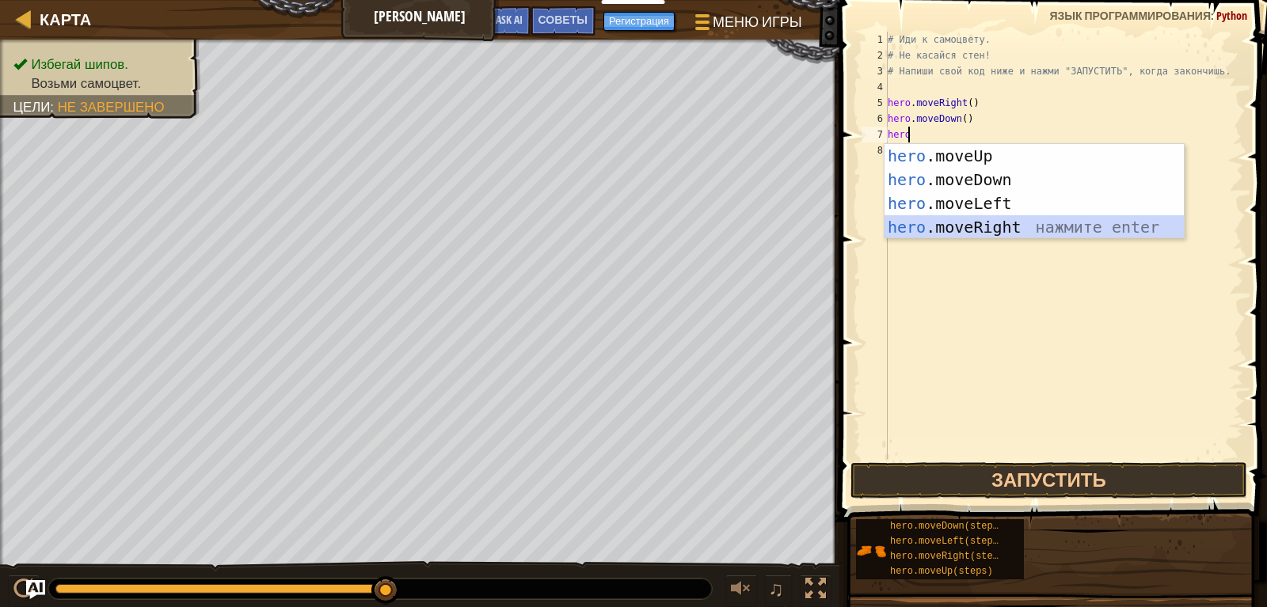
scroll to position [0, 0]
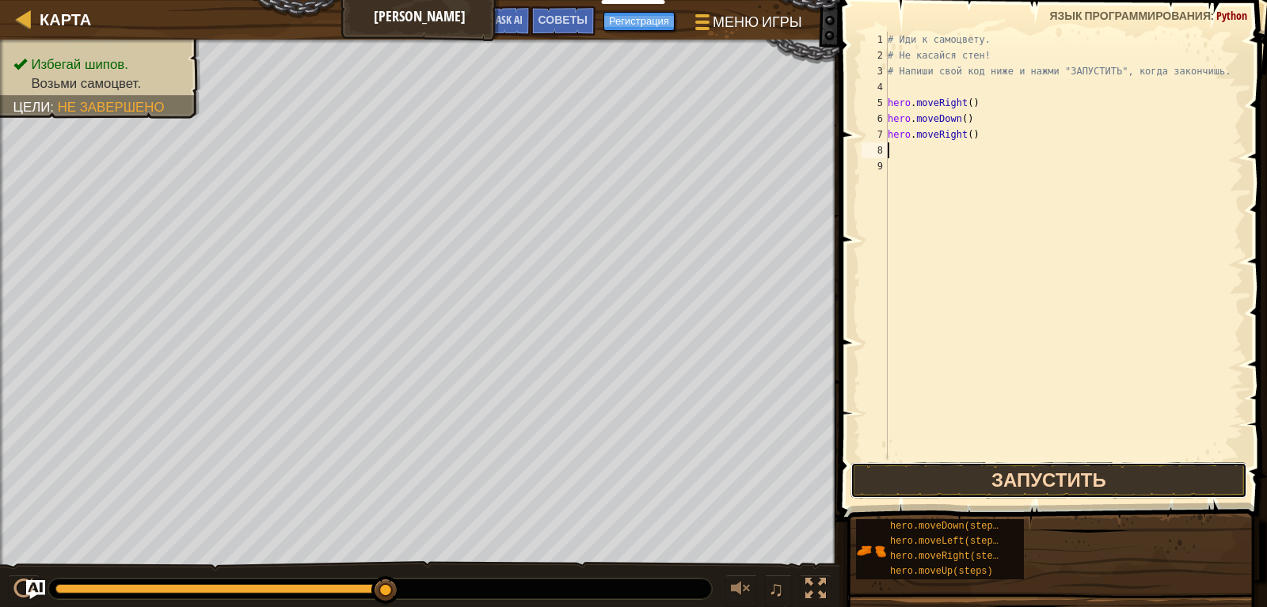
click at [1041, 467] on button "Запустить" at bounding box center [1048, 480] width 397 height 36
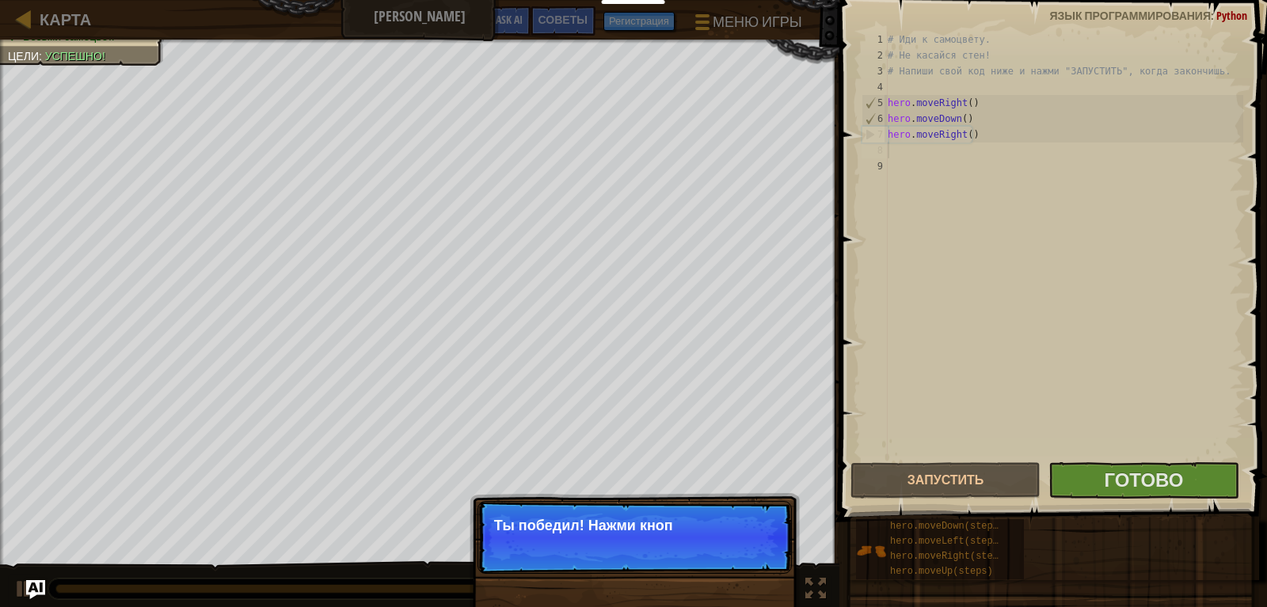
click at [740, 523] on p "Ты победил! Нажми кноп" at bounding box center [634, 526] width 281 height 16
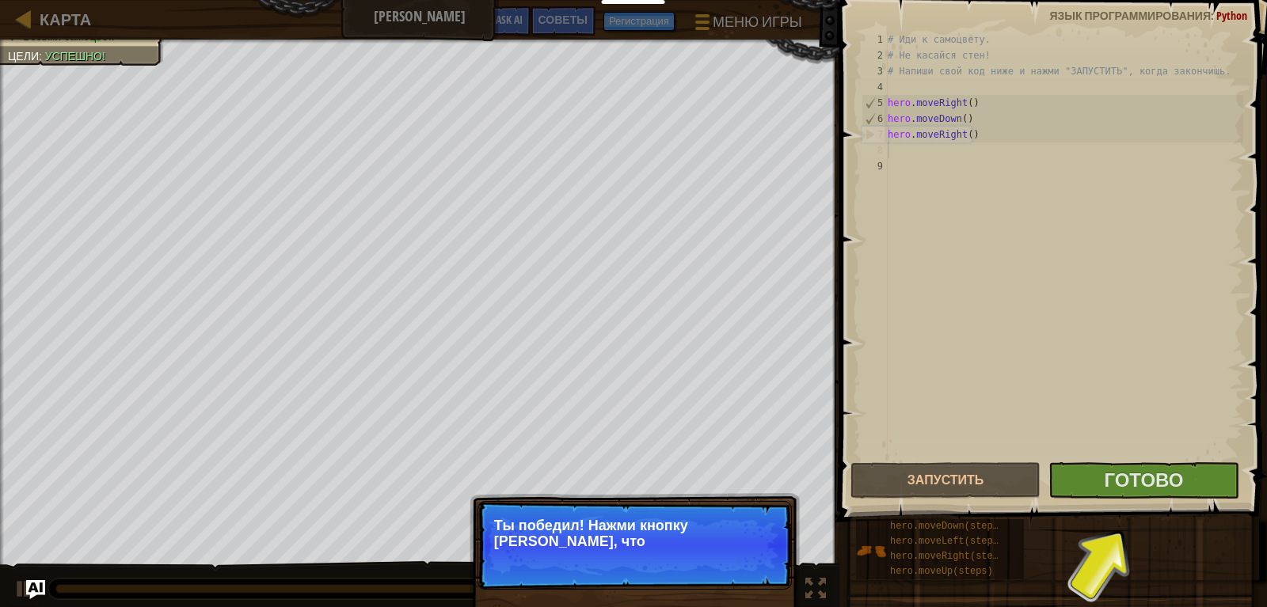
click at [724, 538] on p "Ты победил! Нажми кнопку [PERSON_NAME], что" at bounding box center [634, 534] width 281 height 32
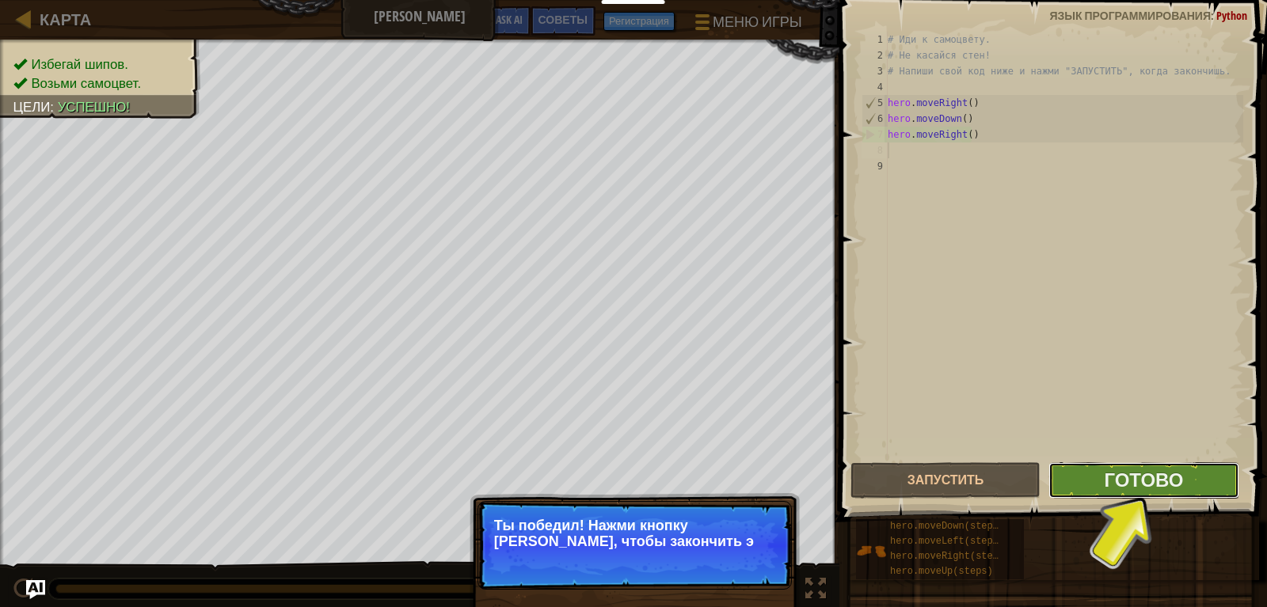
click at [1097, 492] on button "Готово" at bounding box center [1143, 480] width 190 height 36
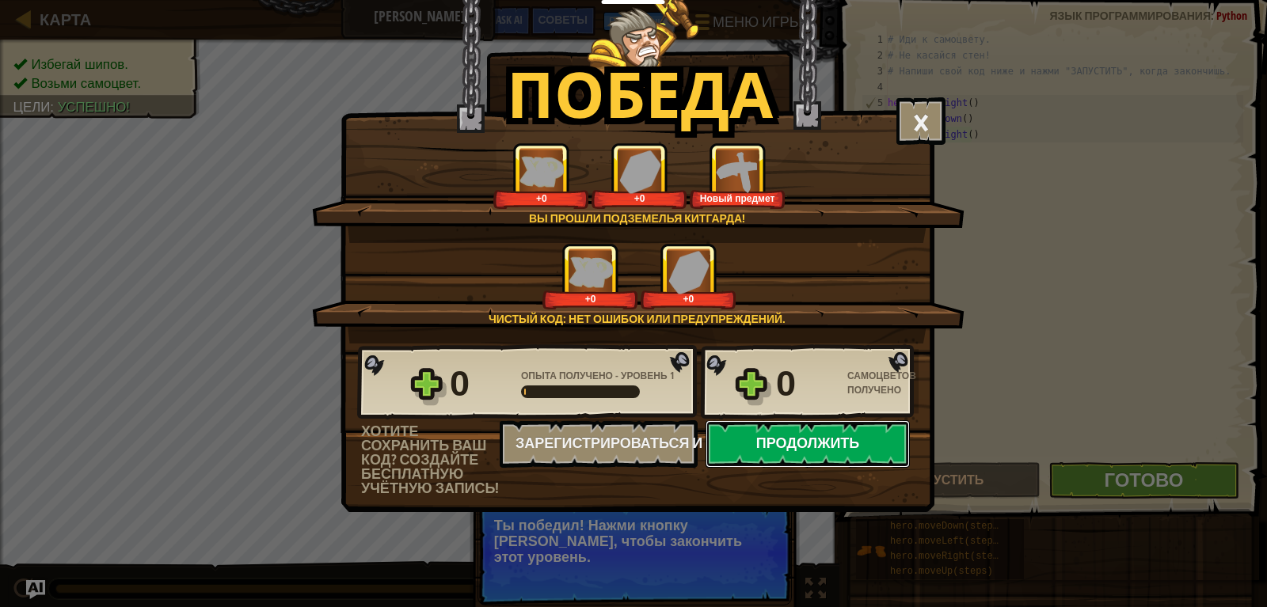
click at [774, 445] on button "Продолжить" at bounding box center [807, 444] width 204 height 48
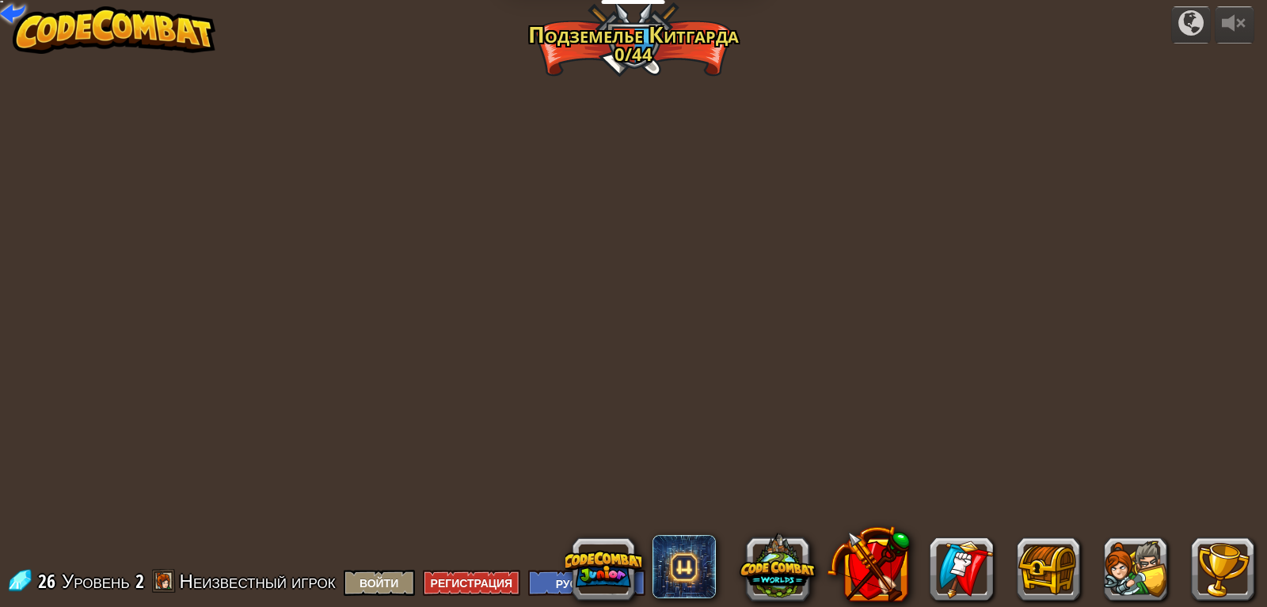
select select "ru"
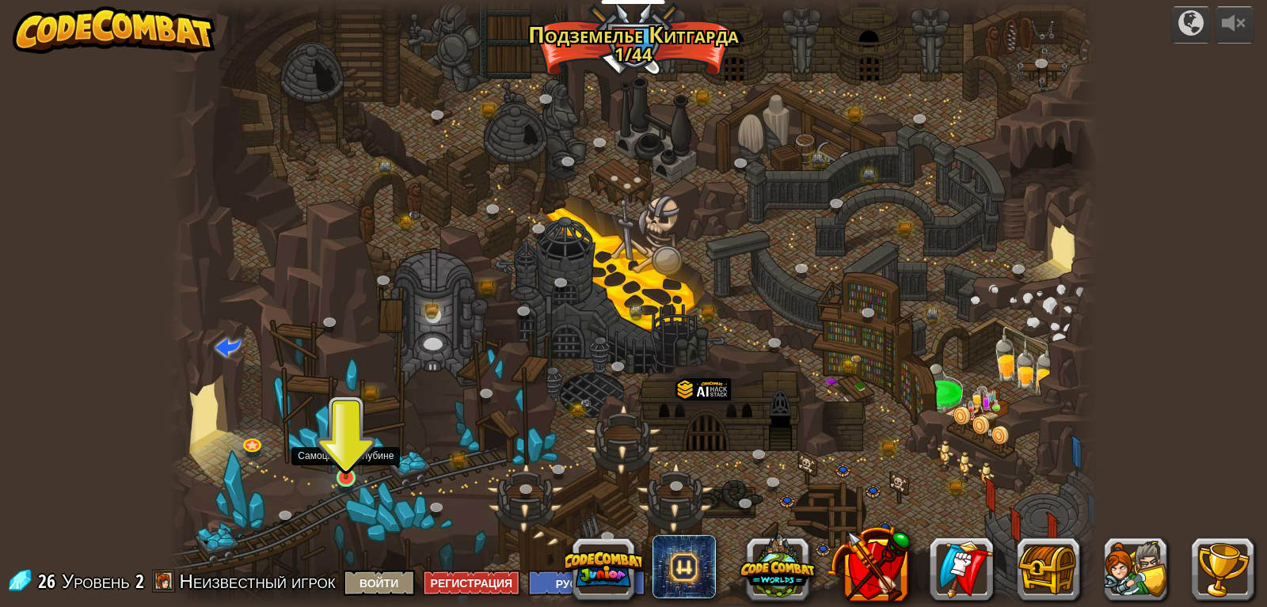
click at [347, 464] on img at bounding box center [346, 452] width 24 height 54
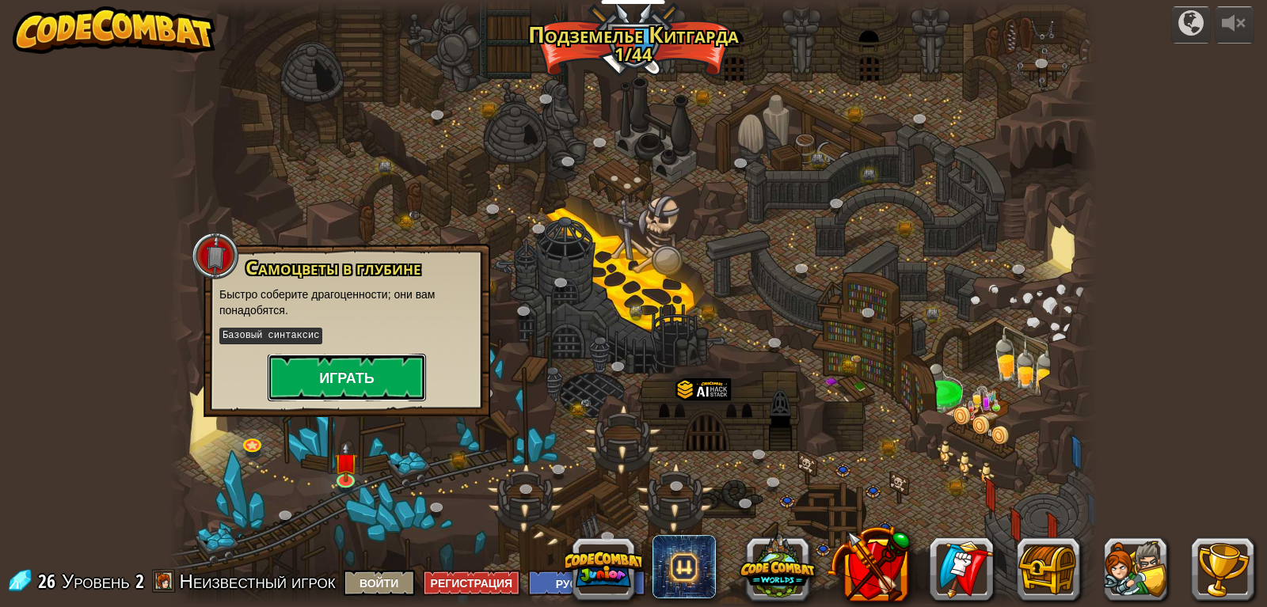
click at [356, 376] on button "Играть" at bounding box center [347, 378] width 158 height 48
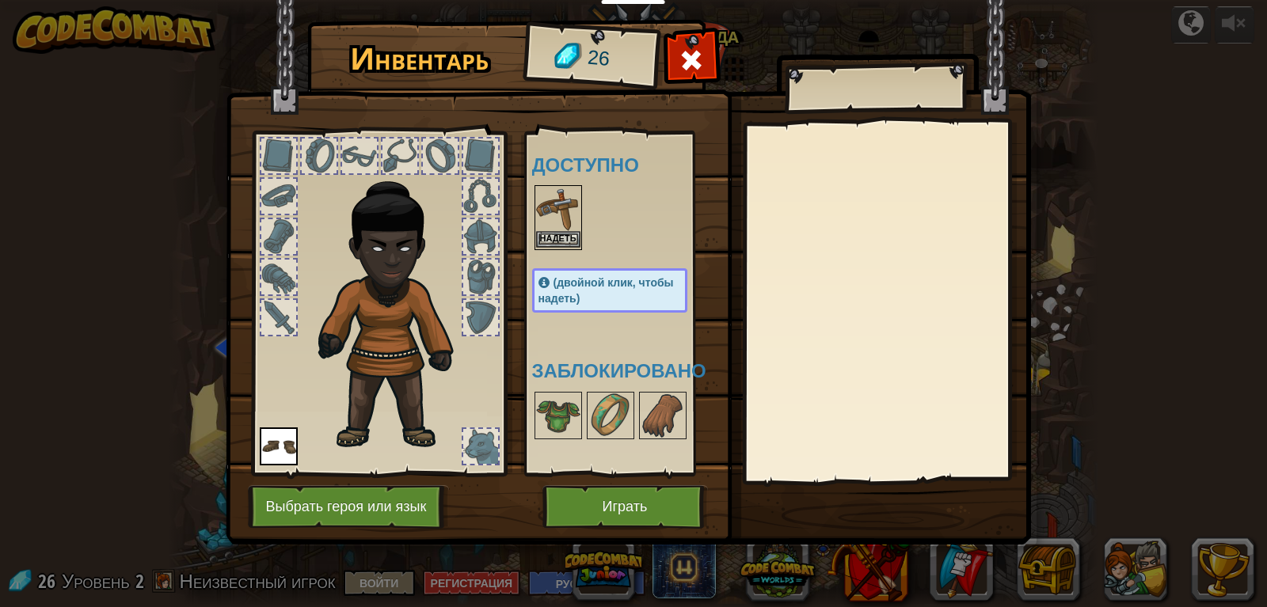
click at [566, 227] on img at bounding box center [558, 209] width 44 height 44
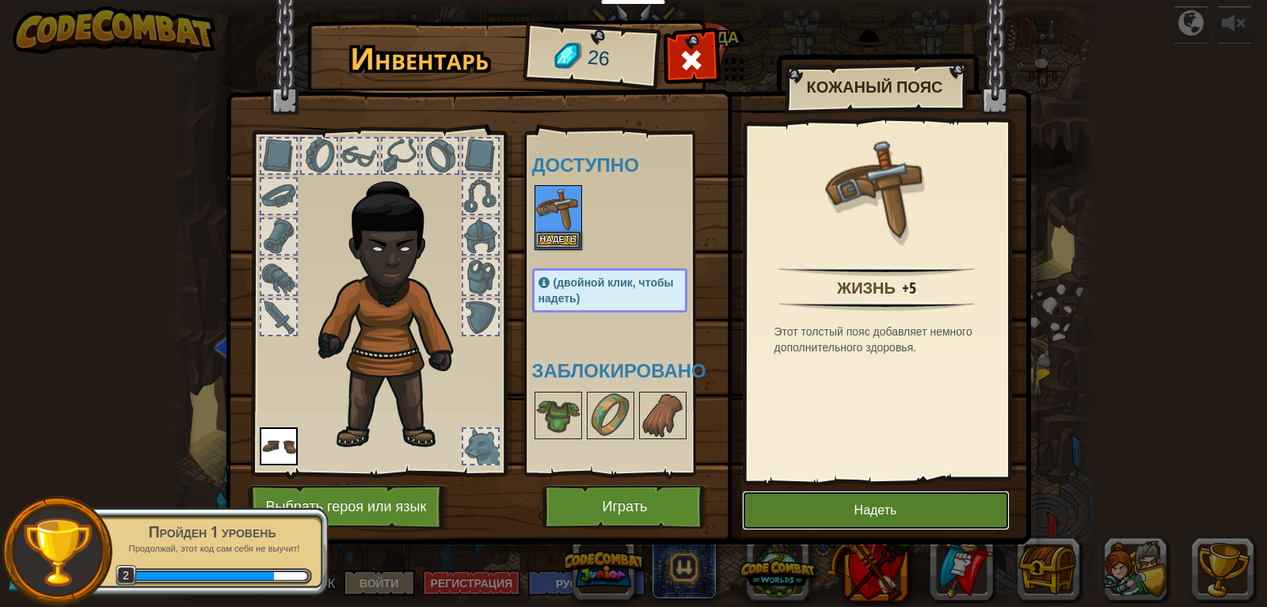
click at [783, 505] on button "Надеть" at bounding box center [876, 511] width 268 height 40
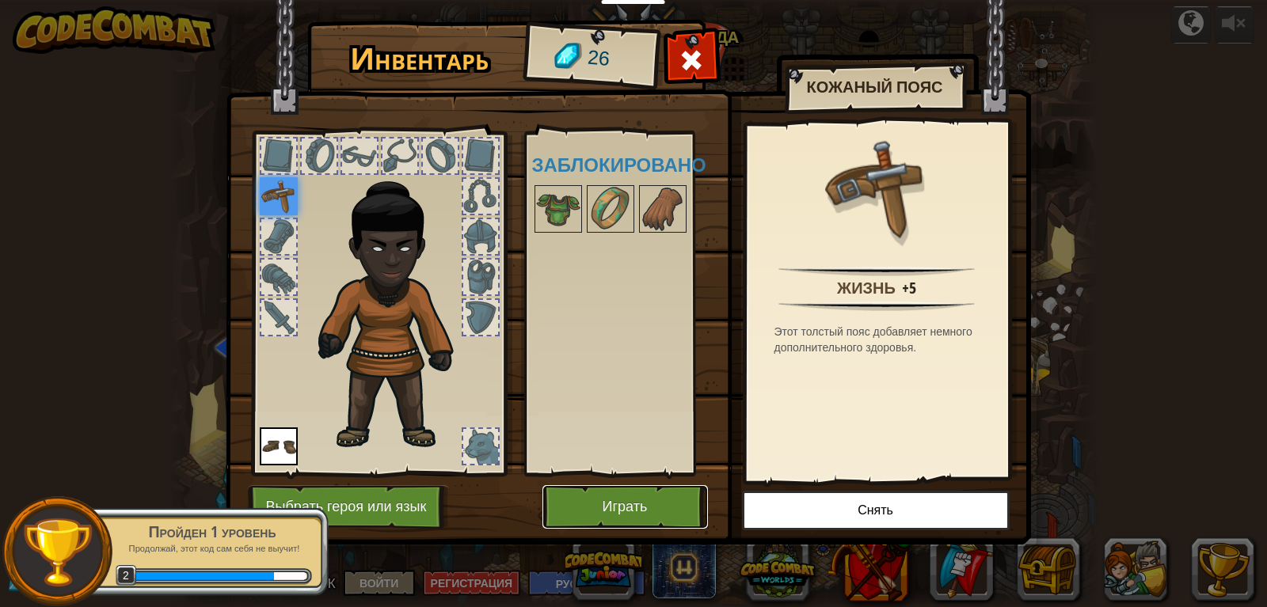
click at [600, 501] on button "Играть" at bounding box center [624, 507] width 165 height 44
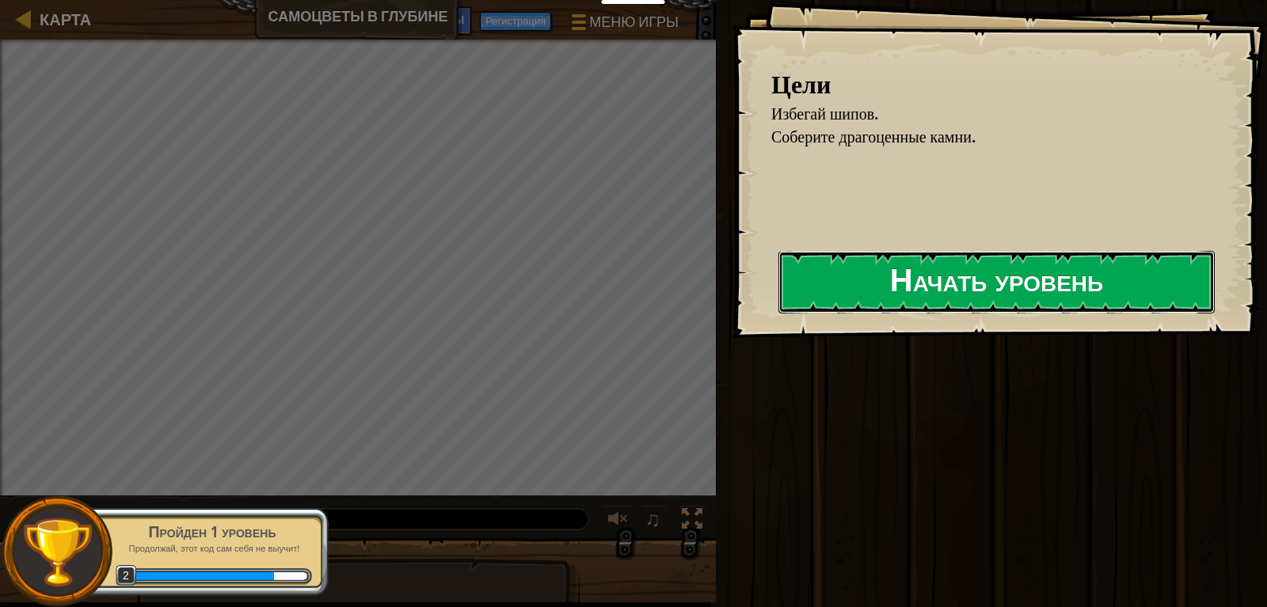
click at [945, 303] on button "Начать уровень" at bounding box center [996, 282] width 436 height 63
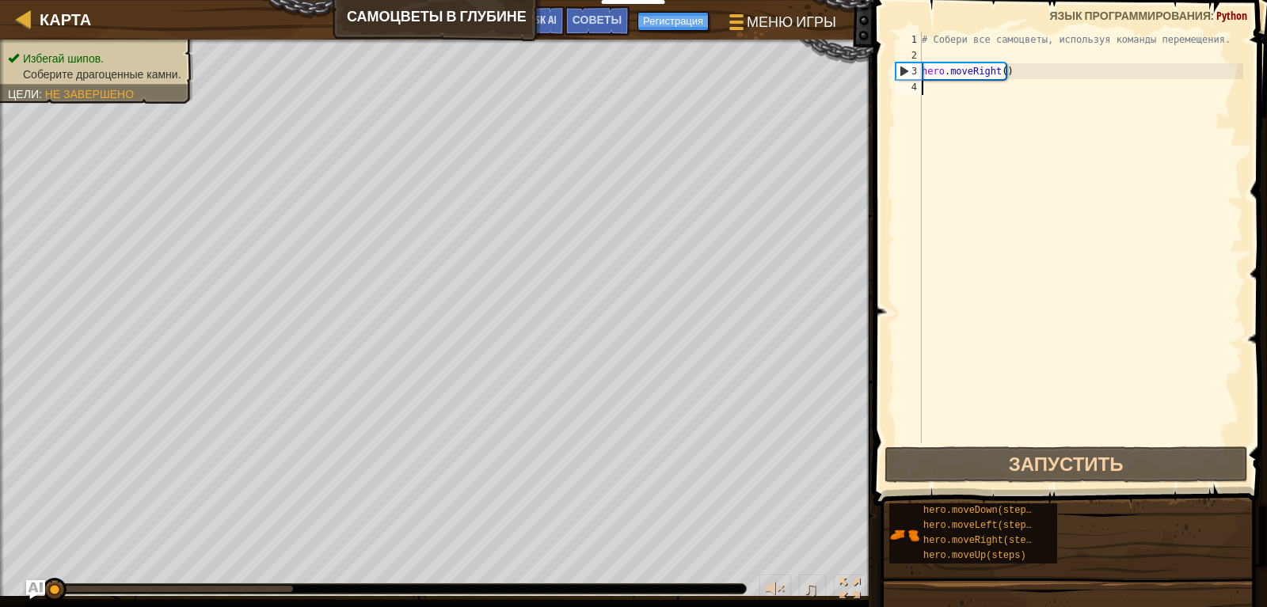
click at [941, 96] on div "# Собери все самоцветы, используя команды перемещения. hero . moveRight ( )" at bounding box center [1080, 253] width 325 height 443
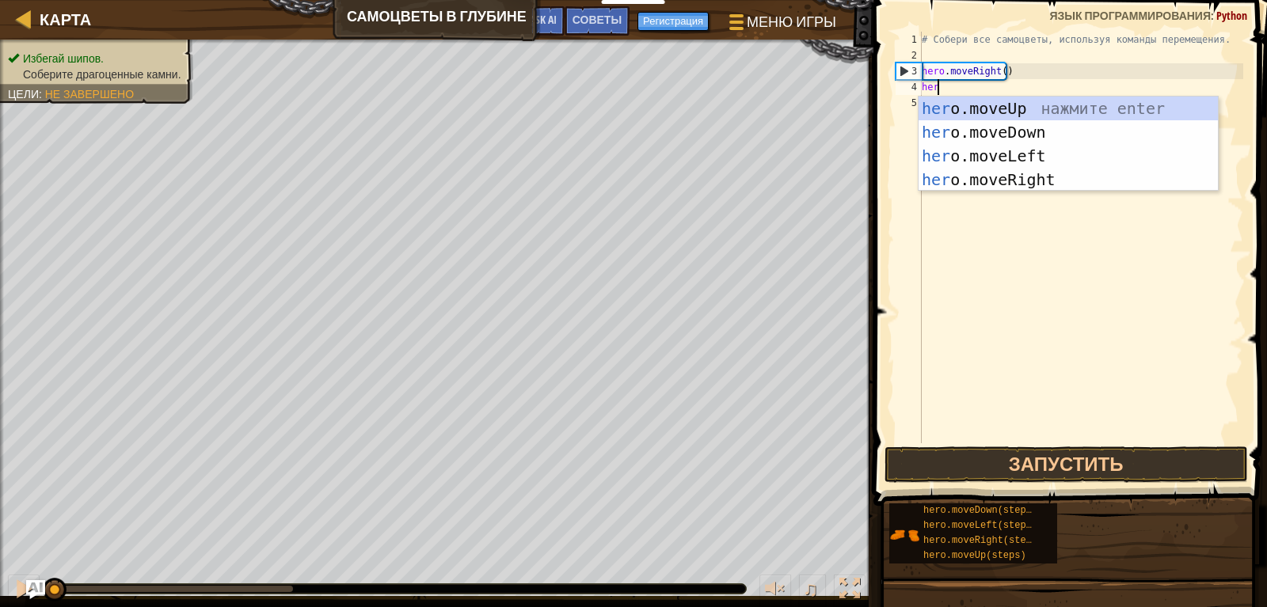
scroll to position [7, 1]
type textarea "hero"
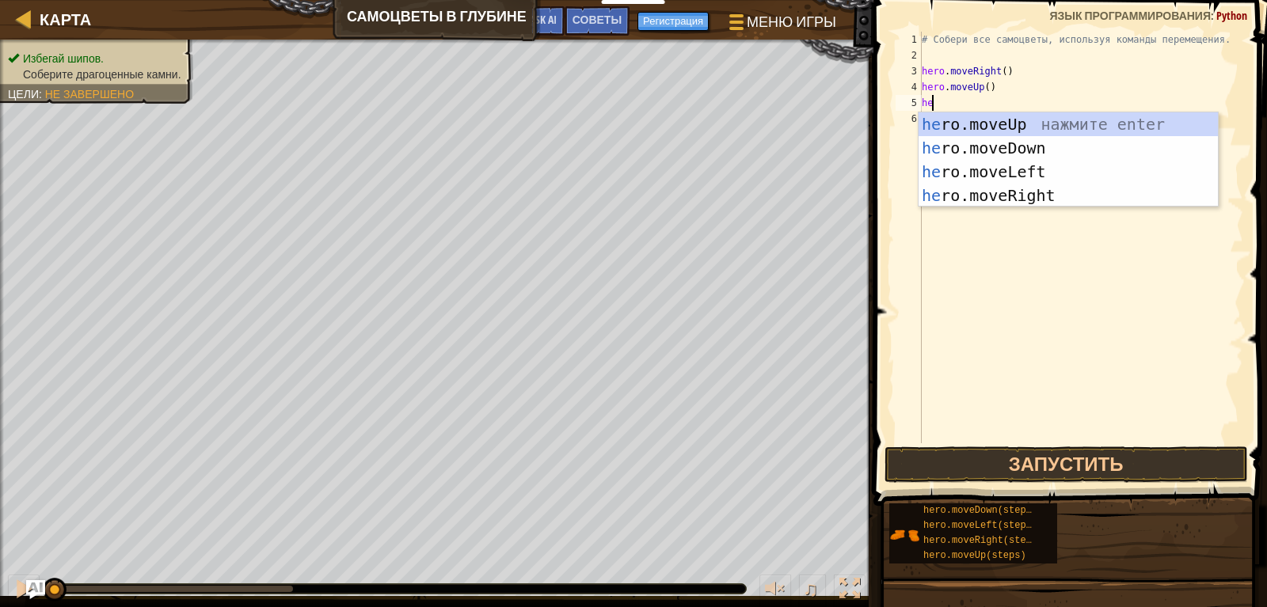
type textarea "hero"
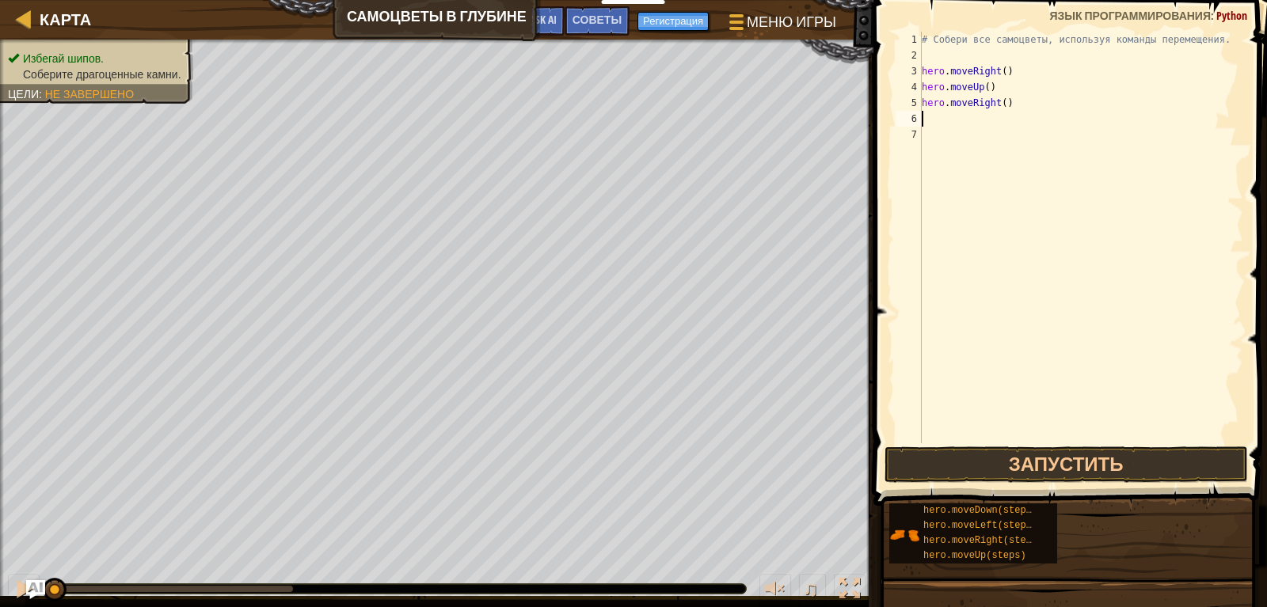
scroll to position [7, 0]
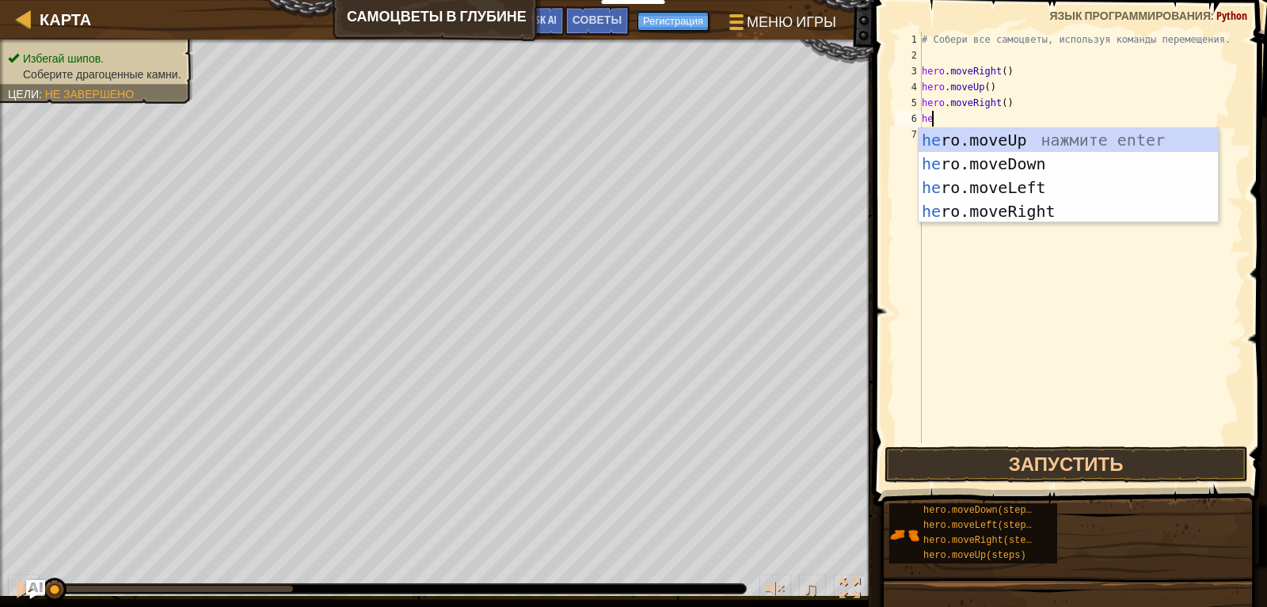
type textarea "her"
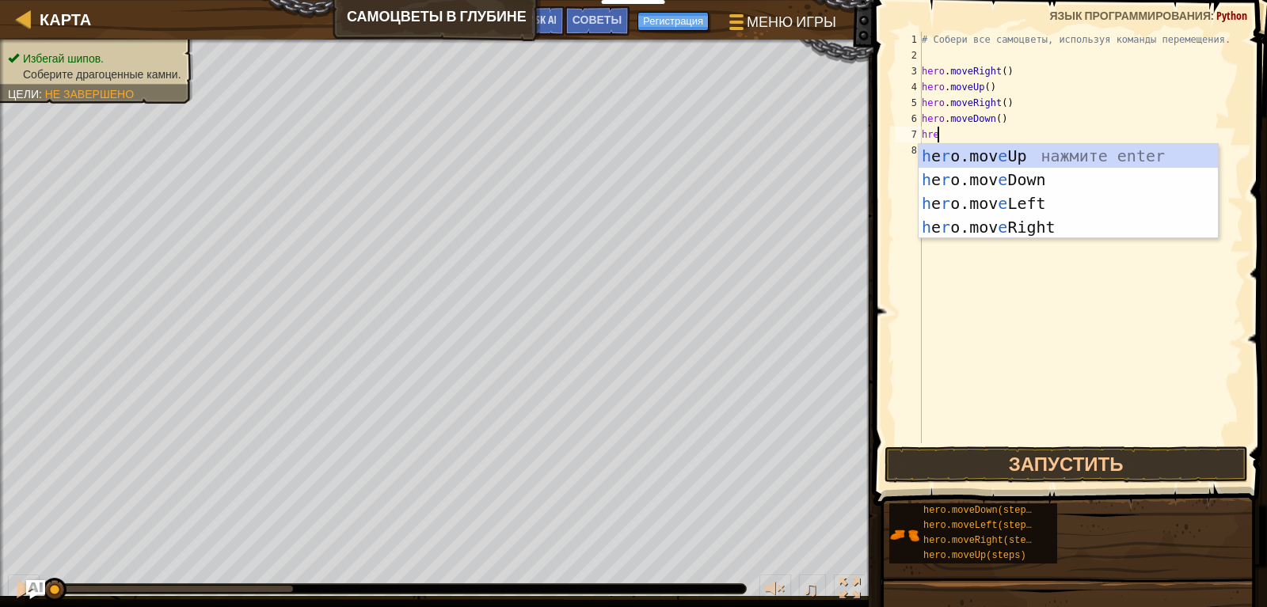
scroll to position [7, 1]
type textarea "hreo"
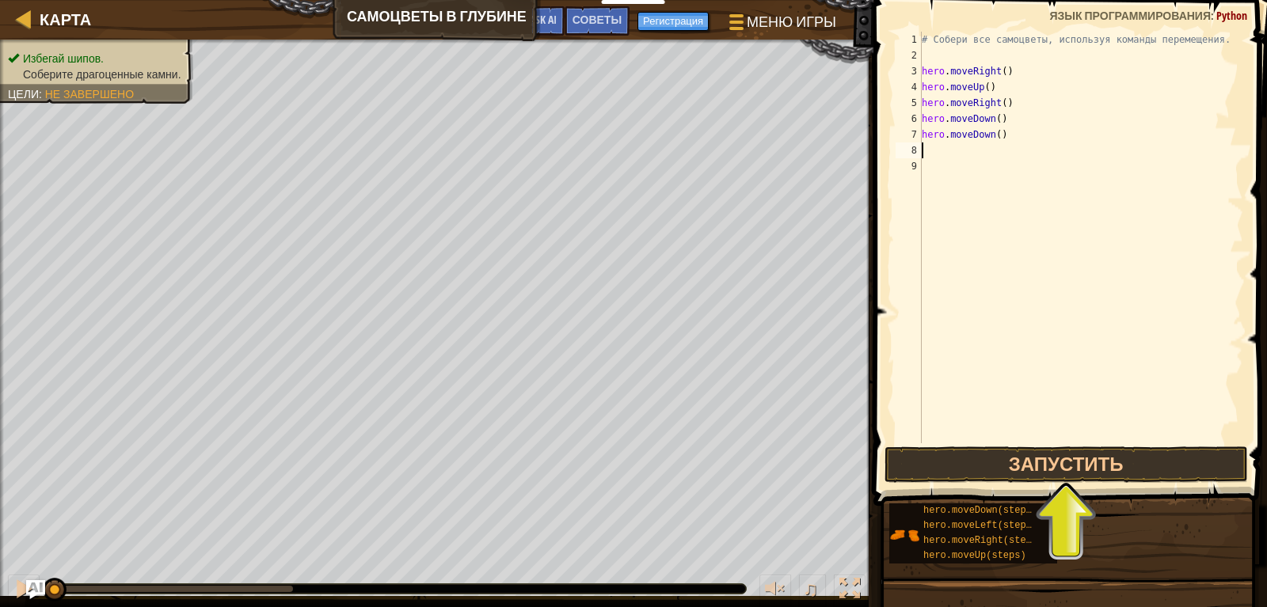
scroll to position [0, 0]
type textarea "hero.moveL"
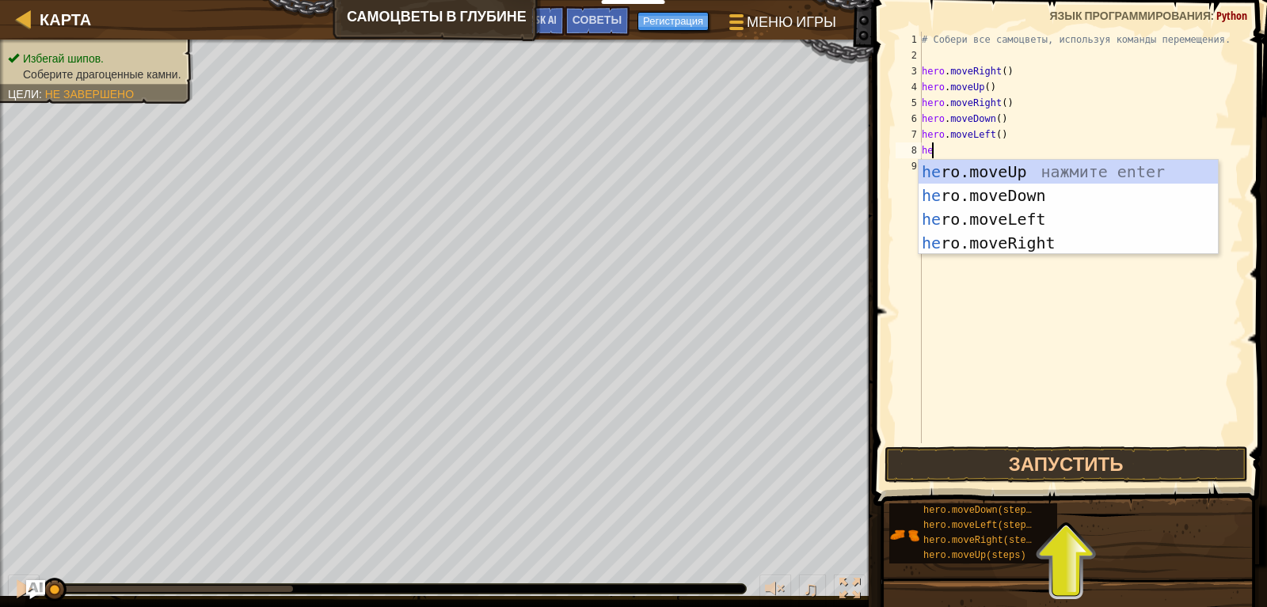
scroll to position [7, 1]
type textarea "hero"
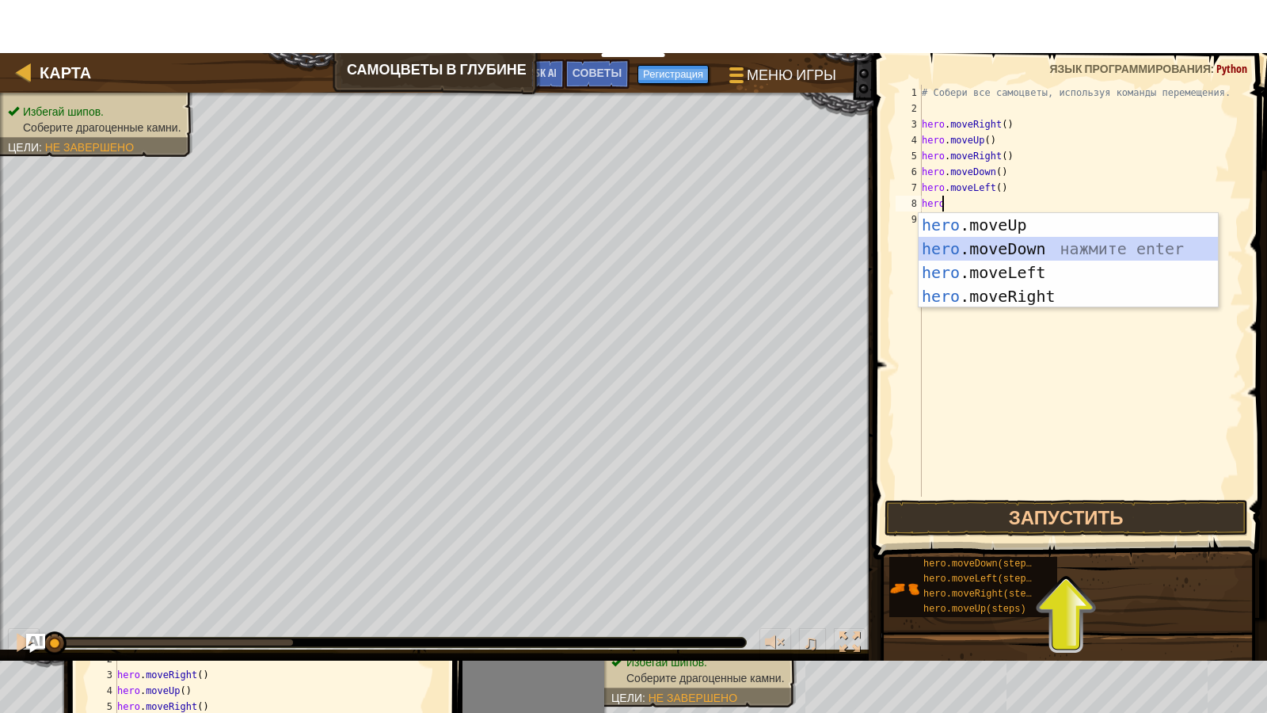
scroll to position [0, 0]
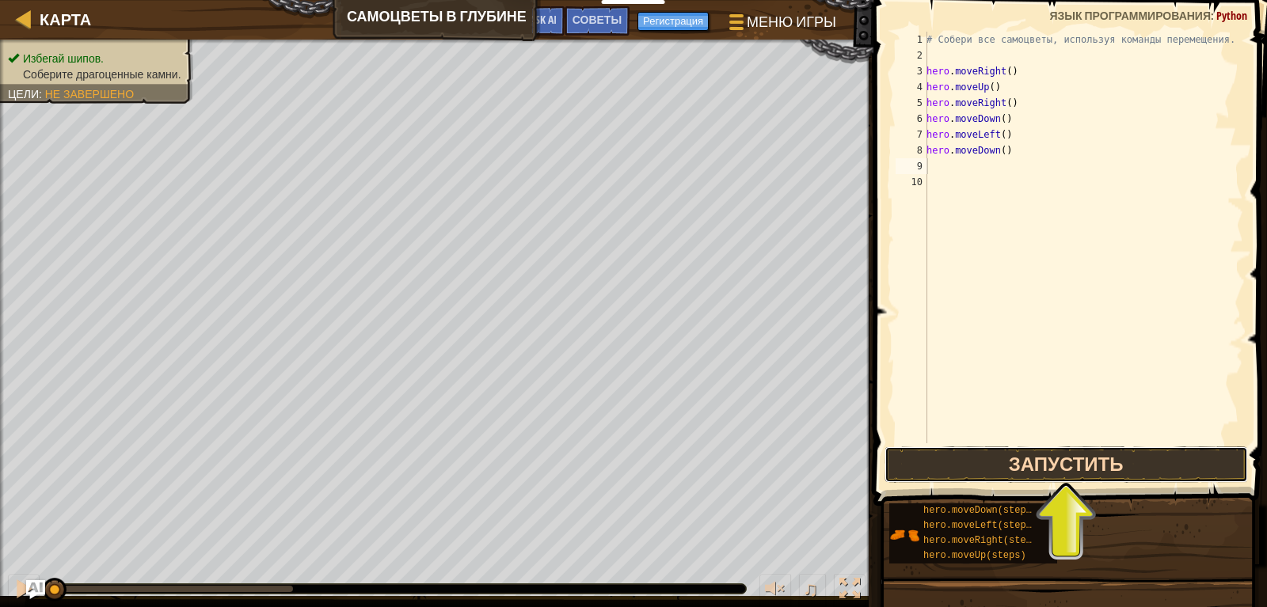
click at [1059, 457] on button "Запустить" at bounding box center [1065, 465] width 363 height 36
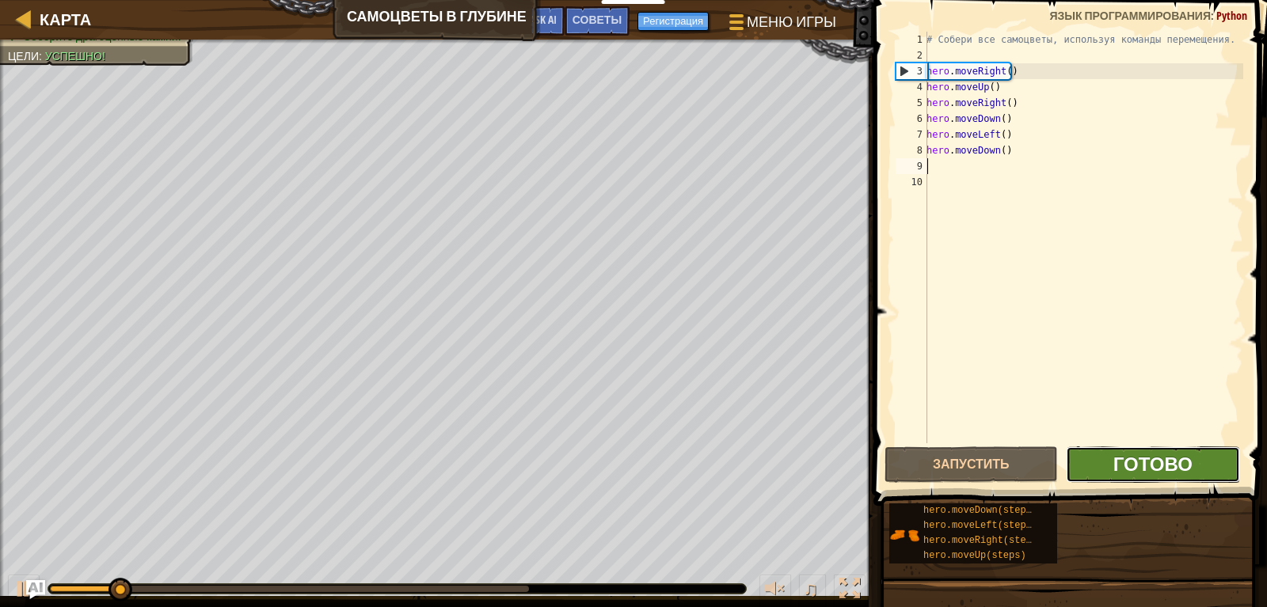
click at [1170, 454] on span "Готово" at bounding box center [1152, 463] width 79 height 25
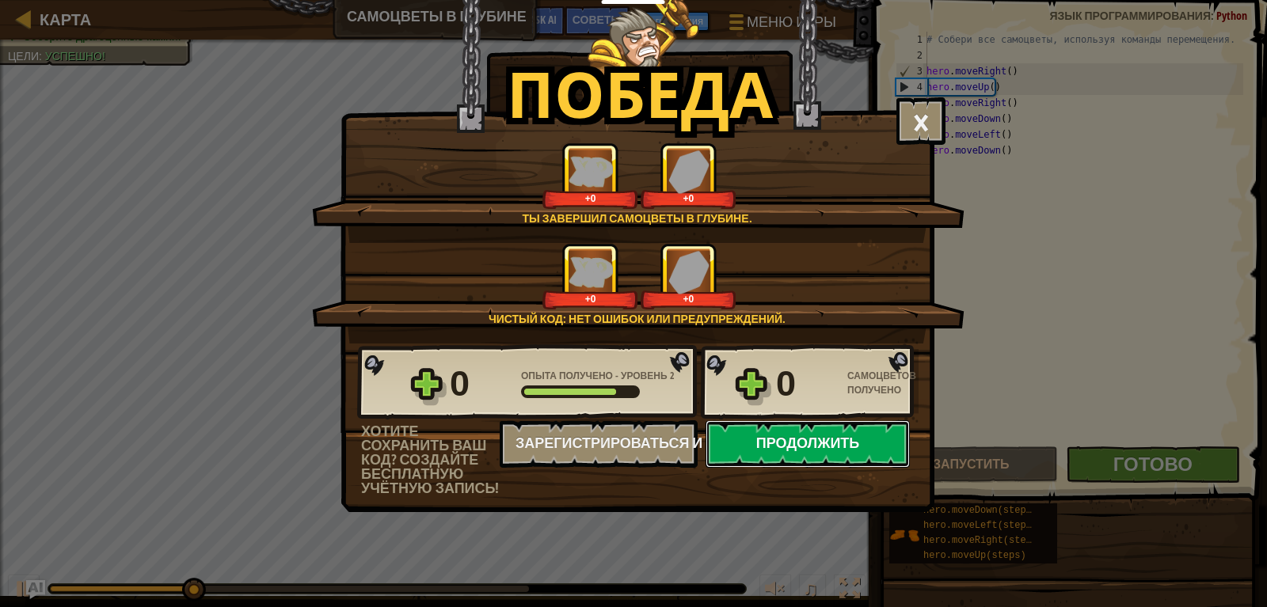
click at [807, 423] on button "Продолжить" at bounding box center [807, 444] width 204 height 48
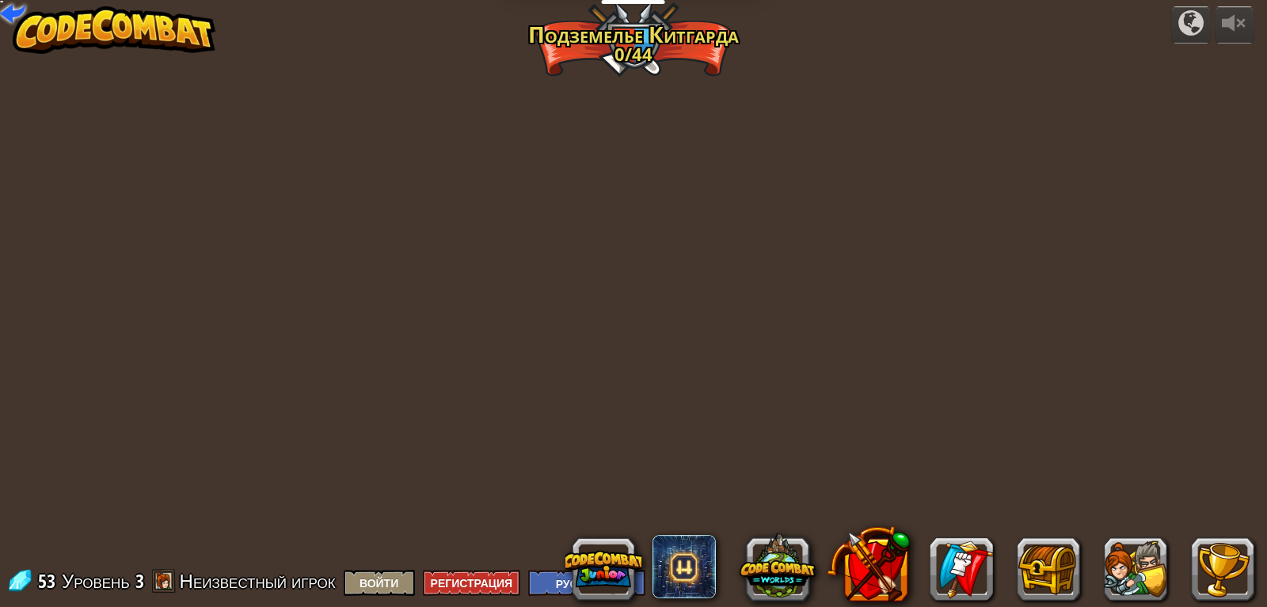
select select "ru"
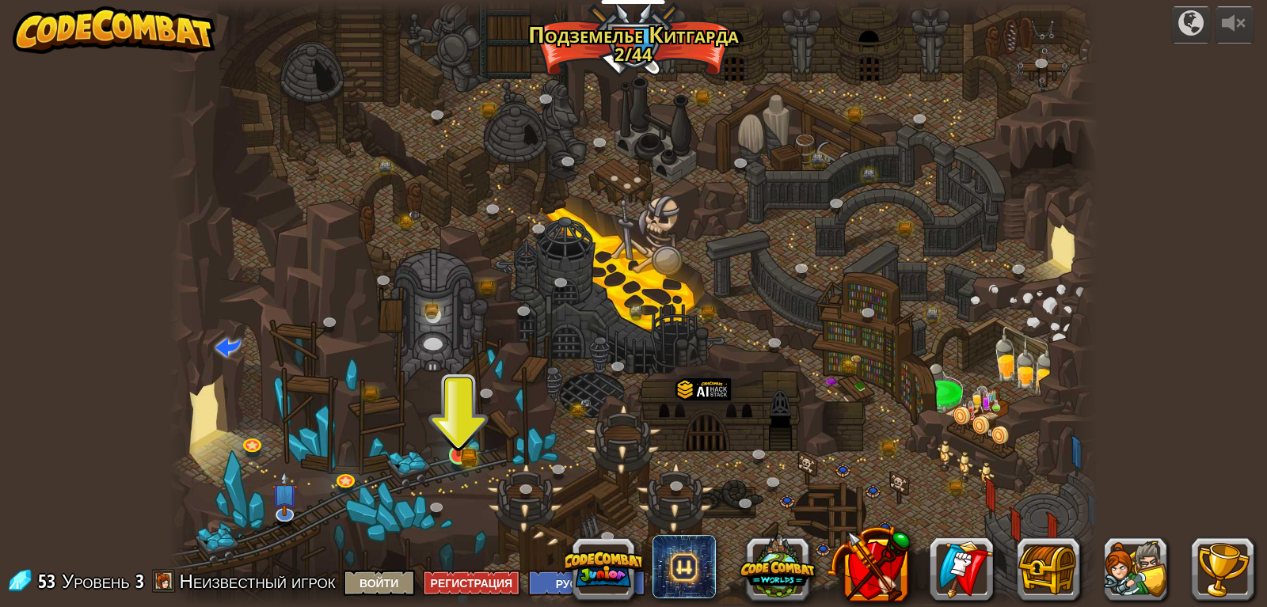
click at [455, 457] on img at bounding box center [459, 430] width 24 height 51
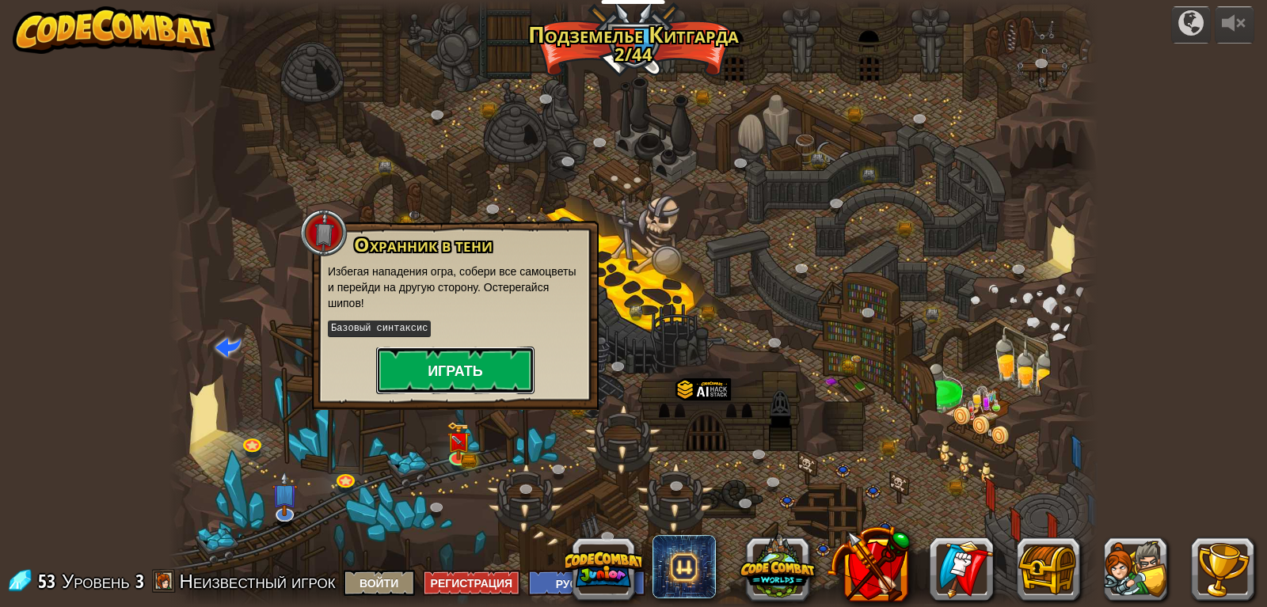
click at [488, 361] on button "Играть" at bounding box center [455, 371] width 158 height 48
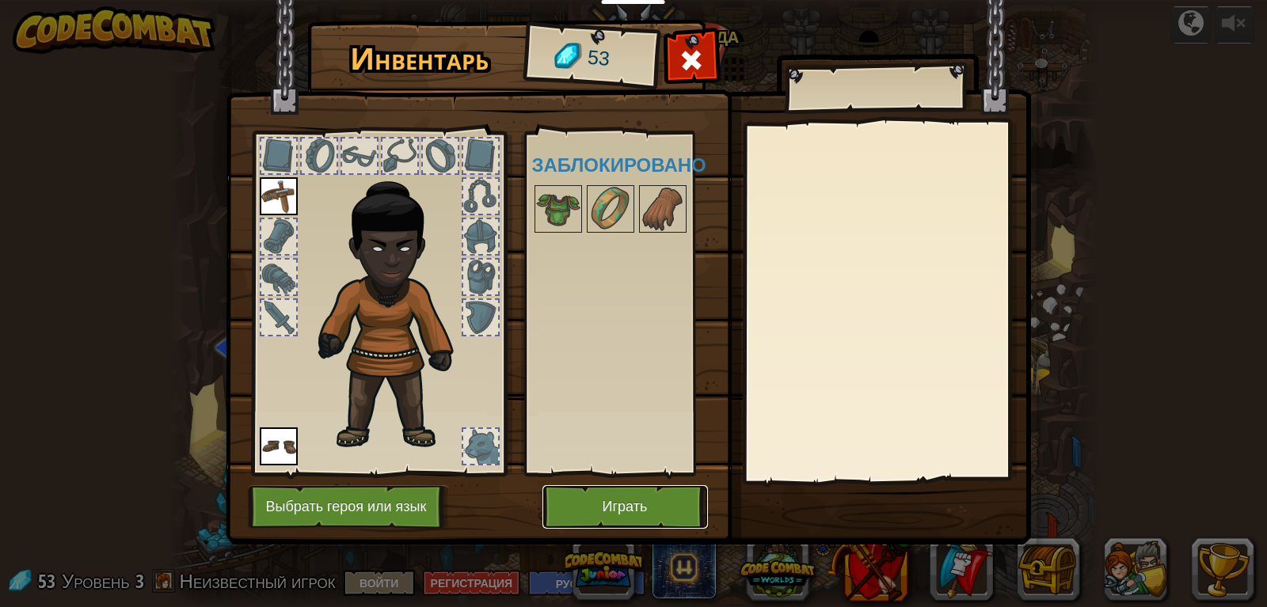
click at [641, 496] on button "Играть" at bounding box center [624, 507] width 165 height 44
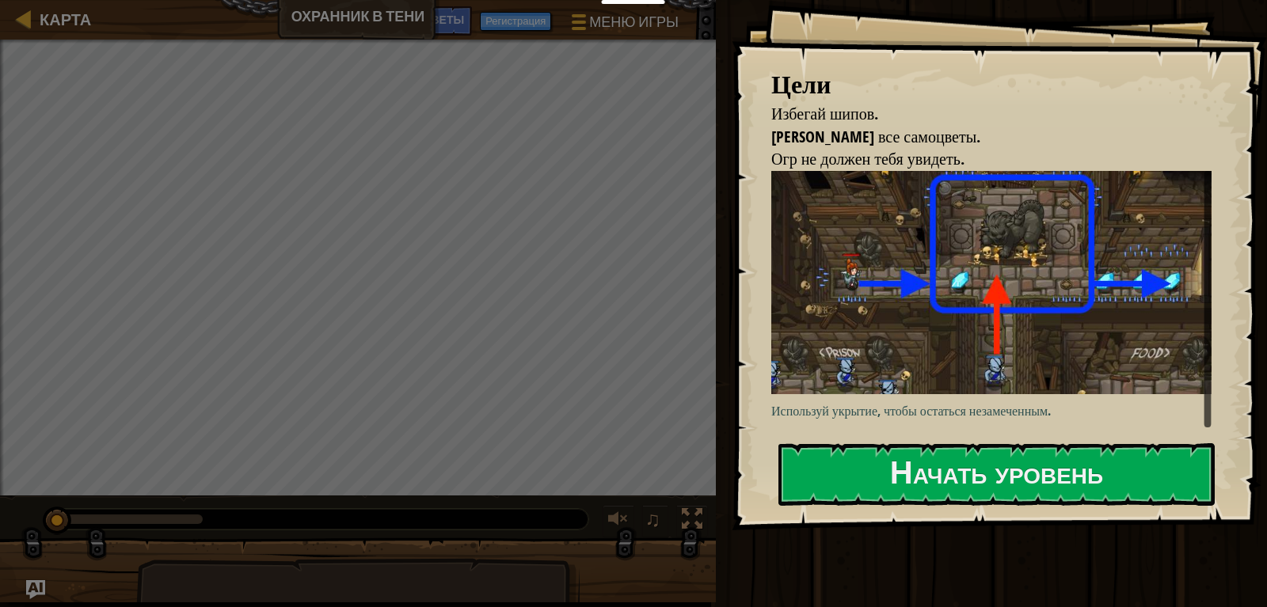
click at [956, 378] on img at bounding box center [991, 282] width 440 height 223
click at [945, 431] on div "Цели Избегай шипов. Собери все самоцветы. Огр не должен тебя увидеть. Используй…" at bounding box center [999, 265] width 535 height 530
click at [937, 463] on button "Начать уровень" at bounding box center [996, 474] width 436 height 63
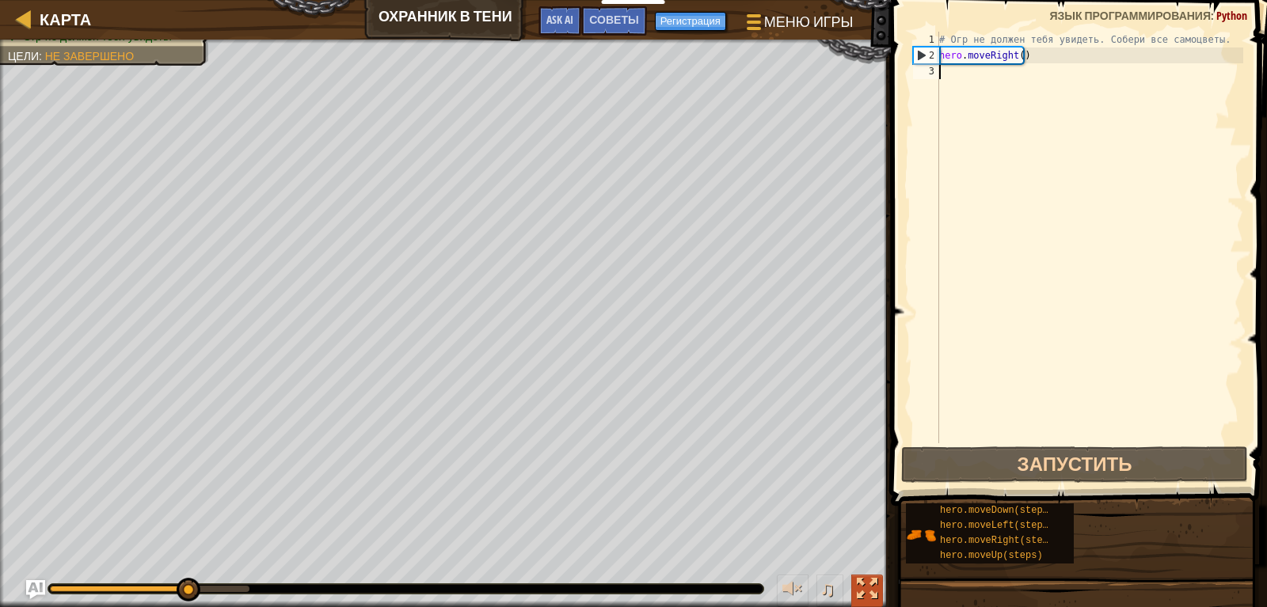
click at [861, 587] on div at bounding box center [867, 589] width 21 height 21
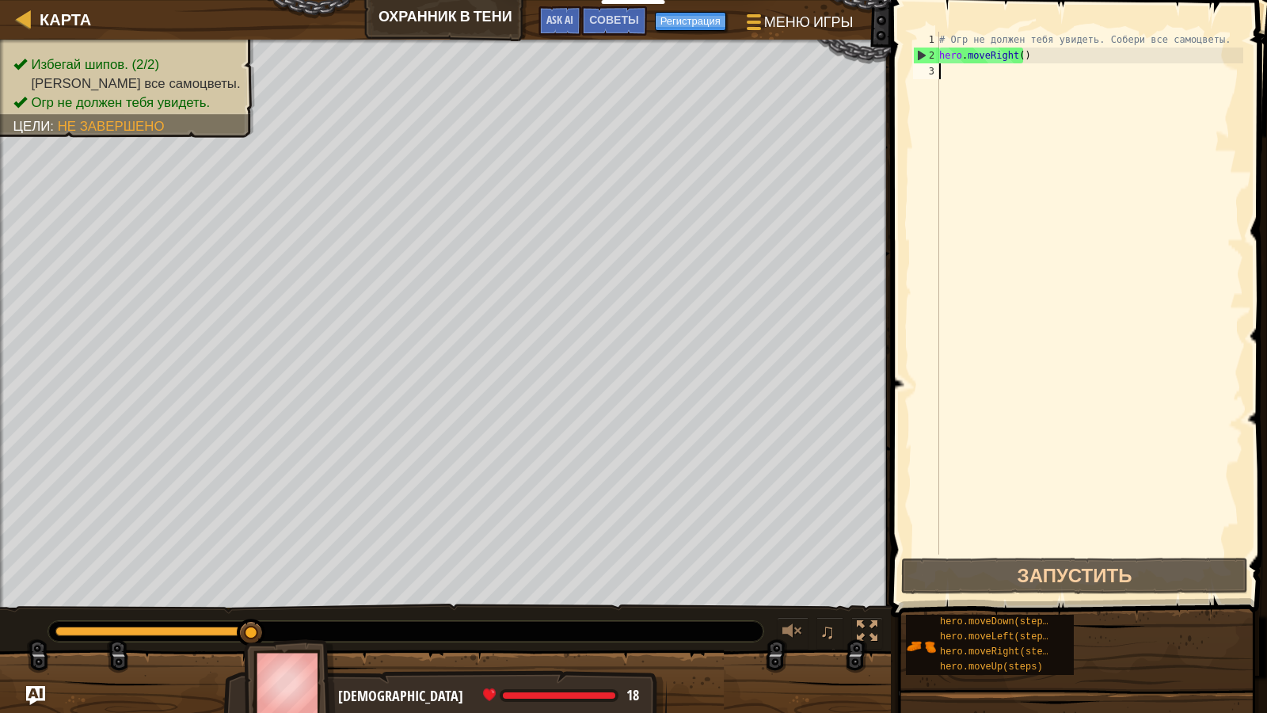
click at [960, 73] on div "# Огр не должен тебя увидеть. Собери все самоцветы. hero . moveRight ( )" at bounding box center [1089, 309] width 307 height 554
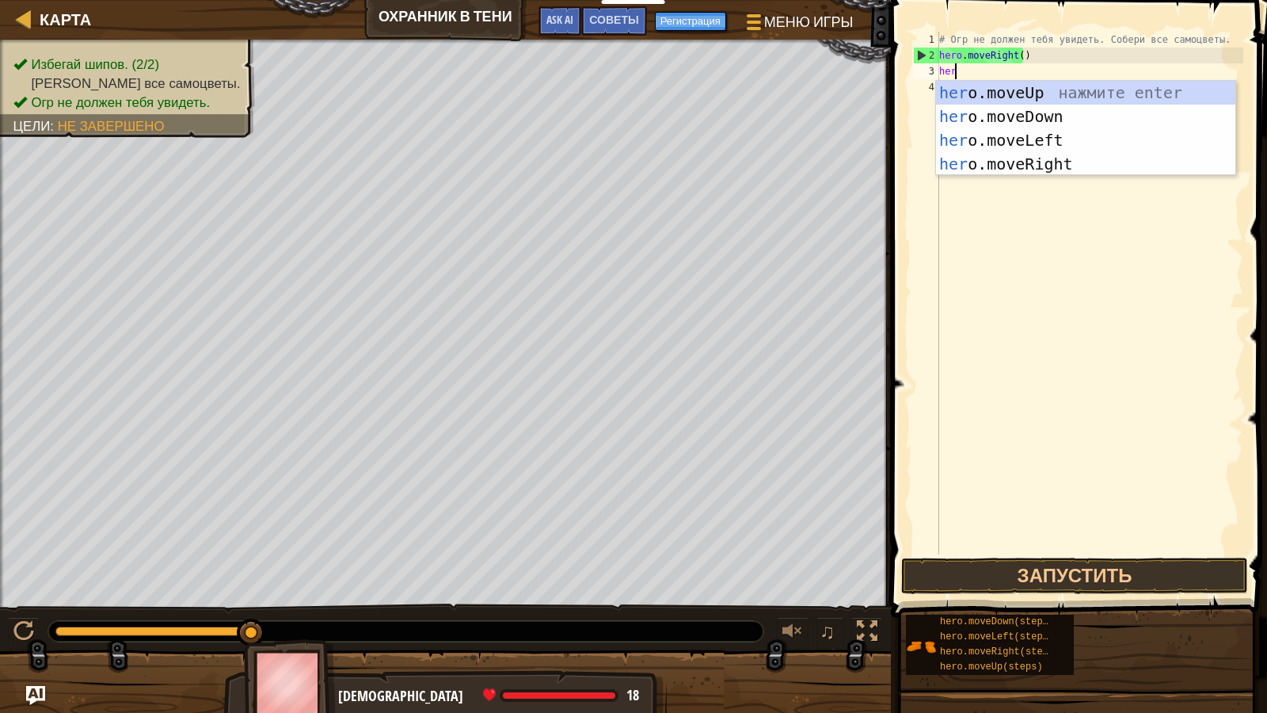
type textarea "hero"
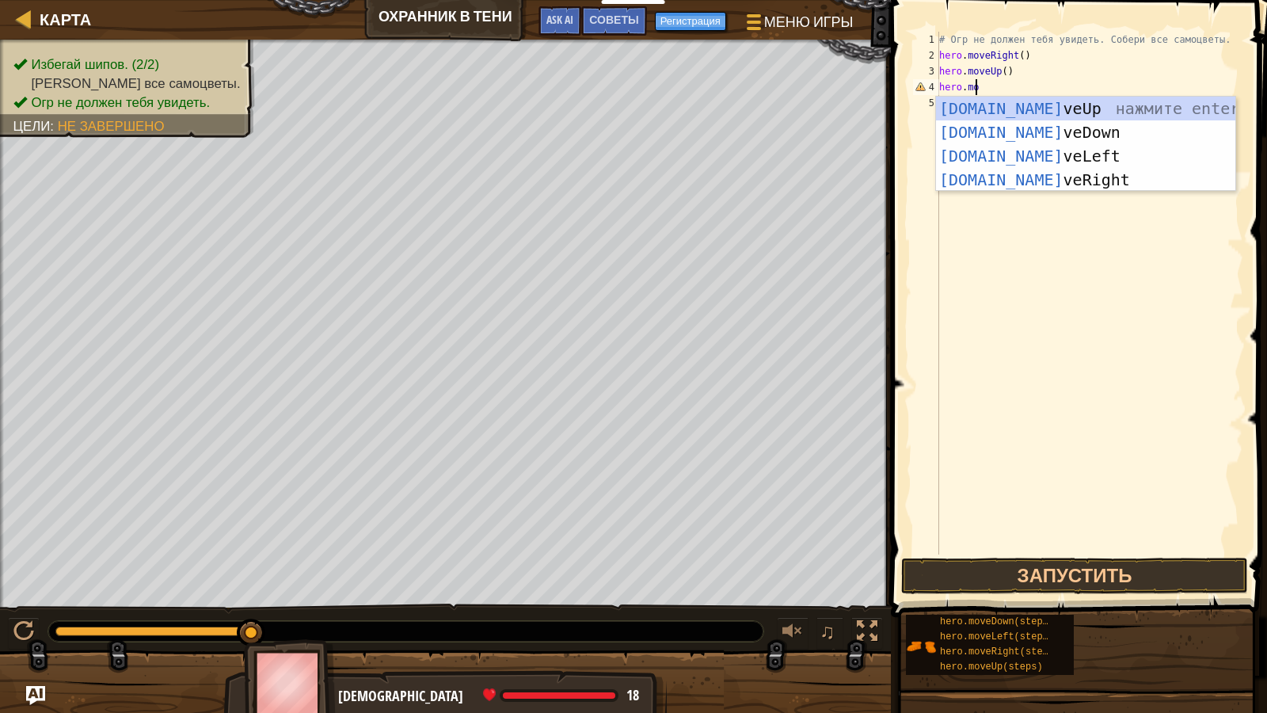
scroll to position [7, 2]
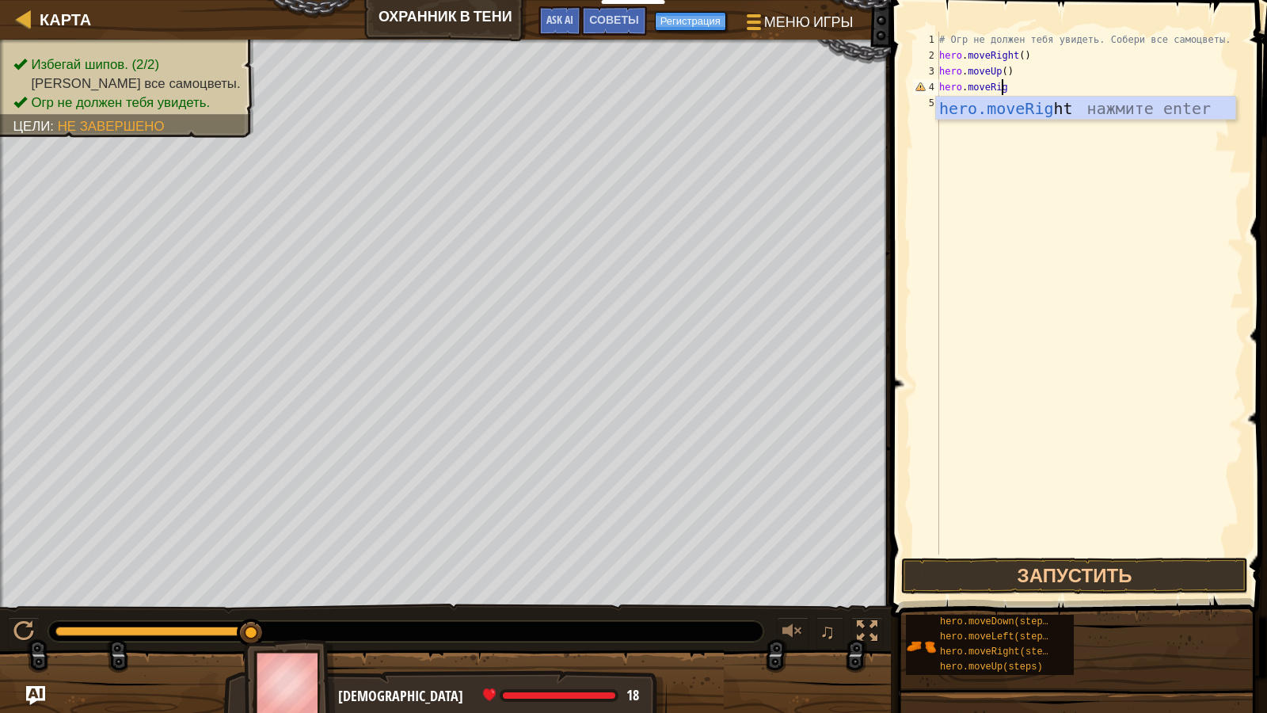
type textarea "hero.moveRight"
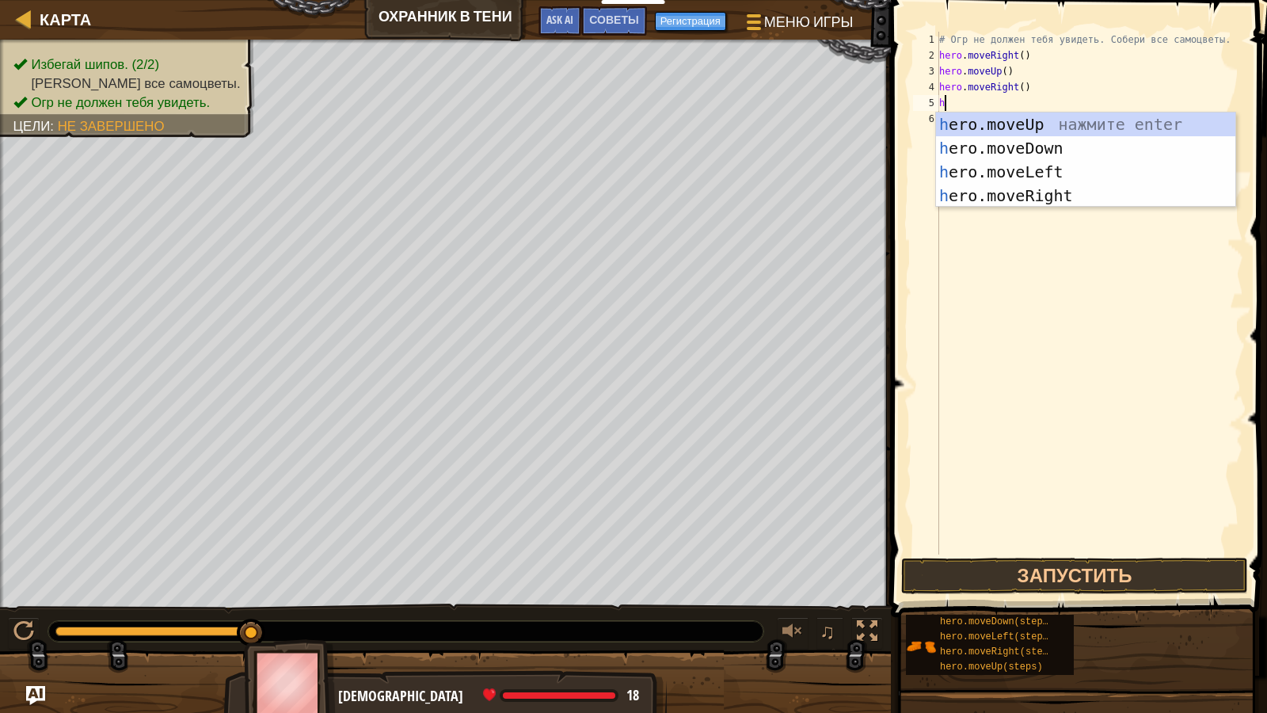
type textarea "hero"
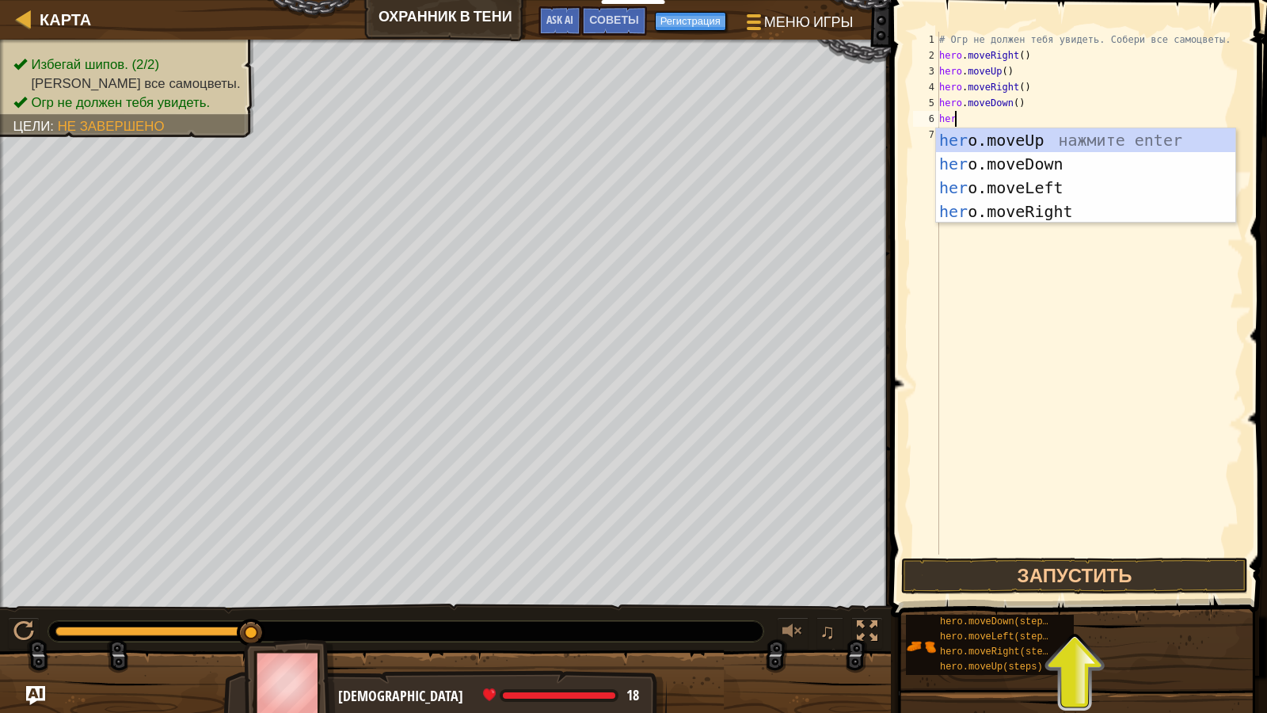
type textarea "hero"
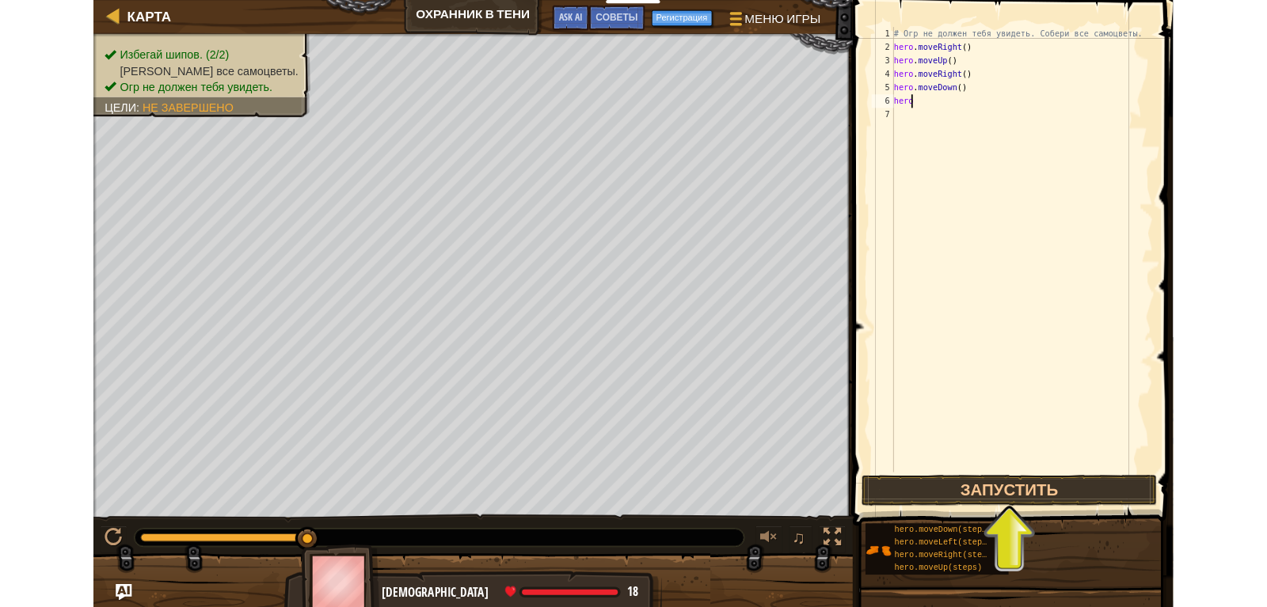
scroll to position [0, 0]
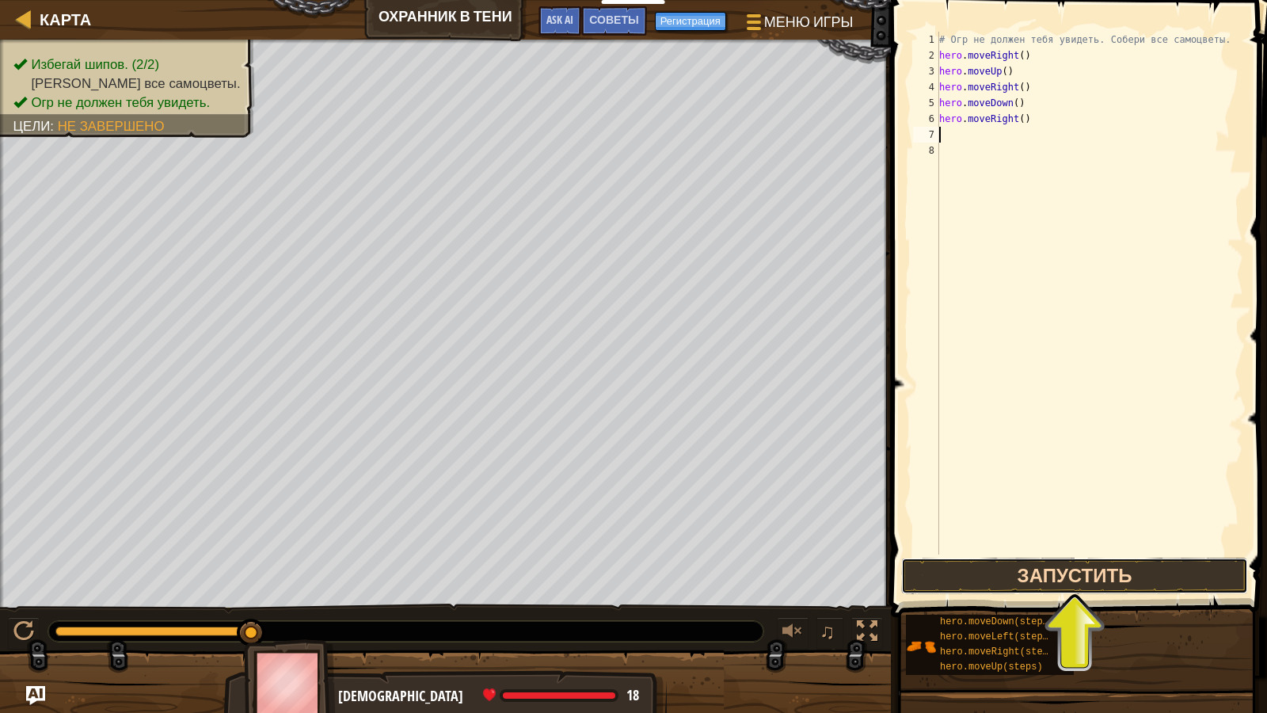
click at [1083, 563] on button "Запустить" at bounding box center [1074, 575] width 347 height 36
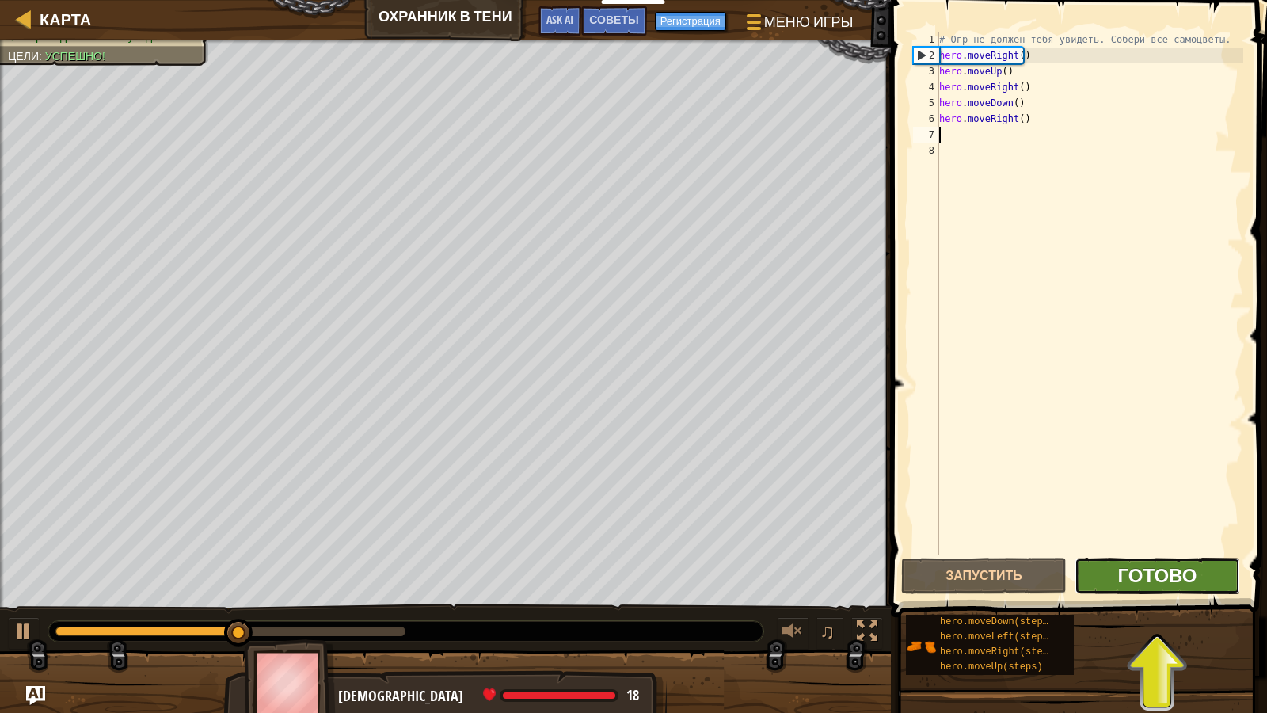
click at [1133, 583] on span "Готово" at bounding box center [1156, 574] width 79 height 25
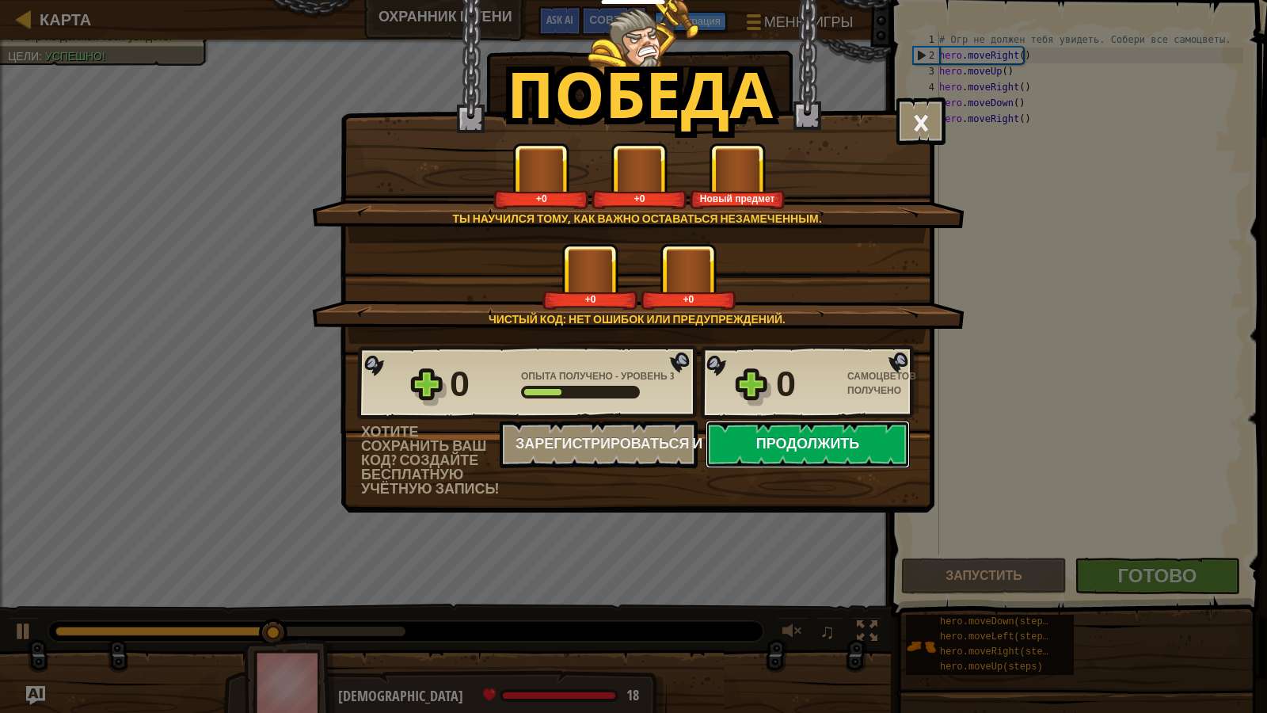
click at [842, 465] on button "Продолжить" at bounding box center [807, 444] width 204 height 48
select select "ru"
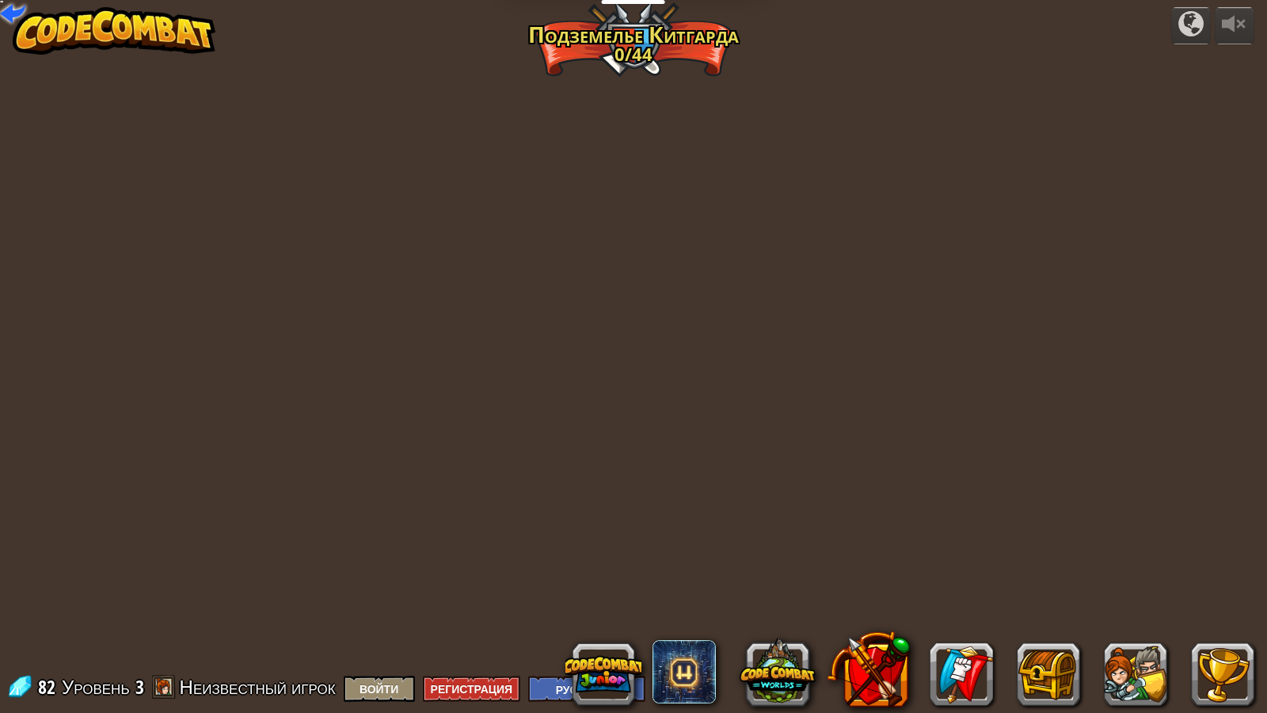
select select "ru"
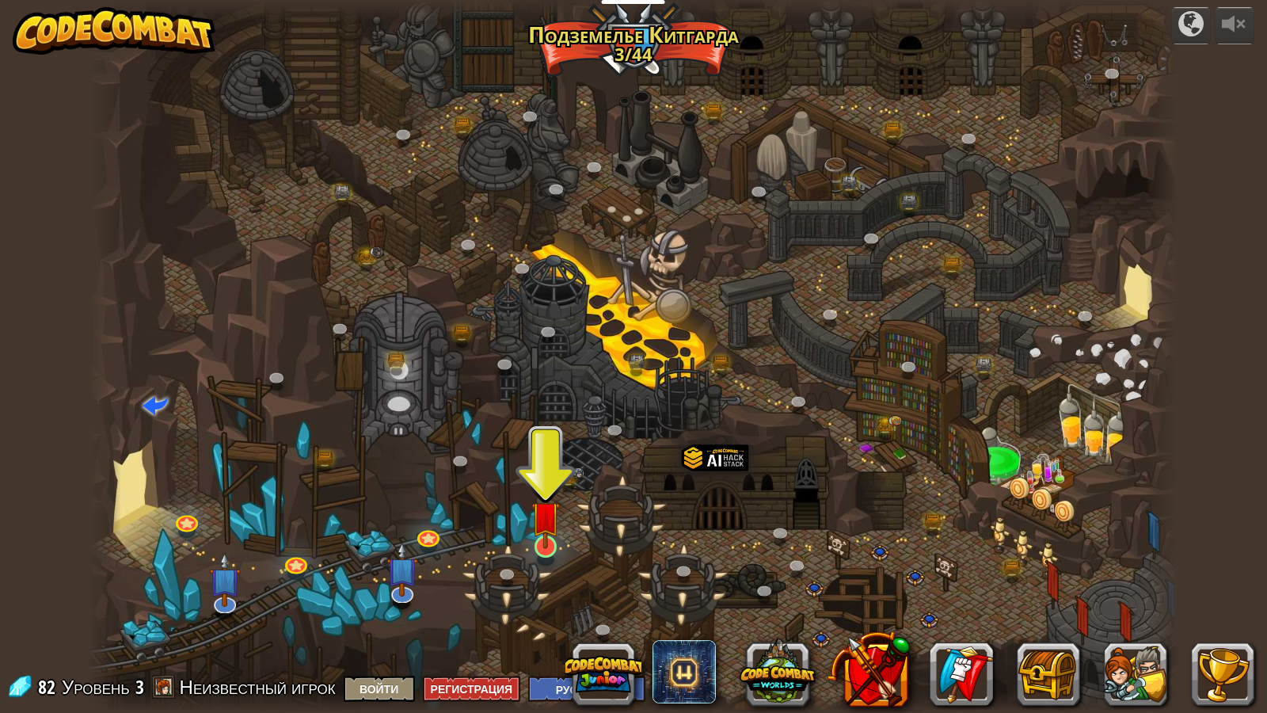
click at [559, 534] on img at bounding box center [545, 515] width 29 height 67
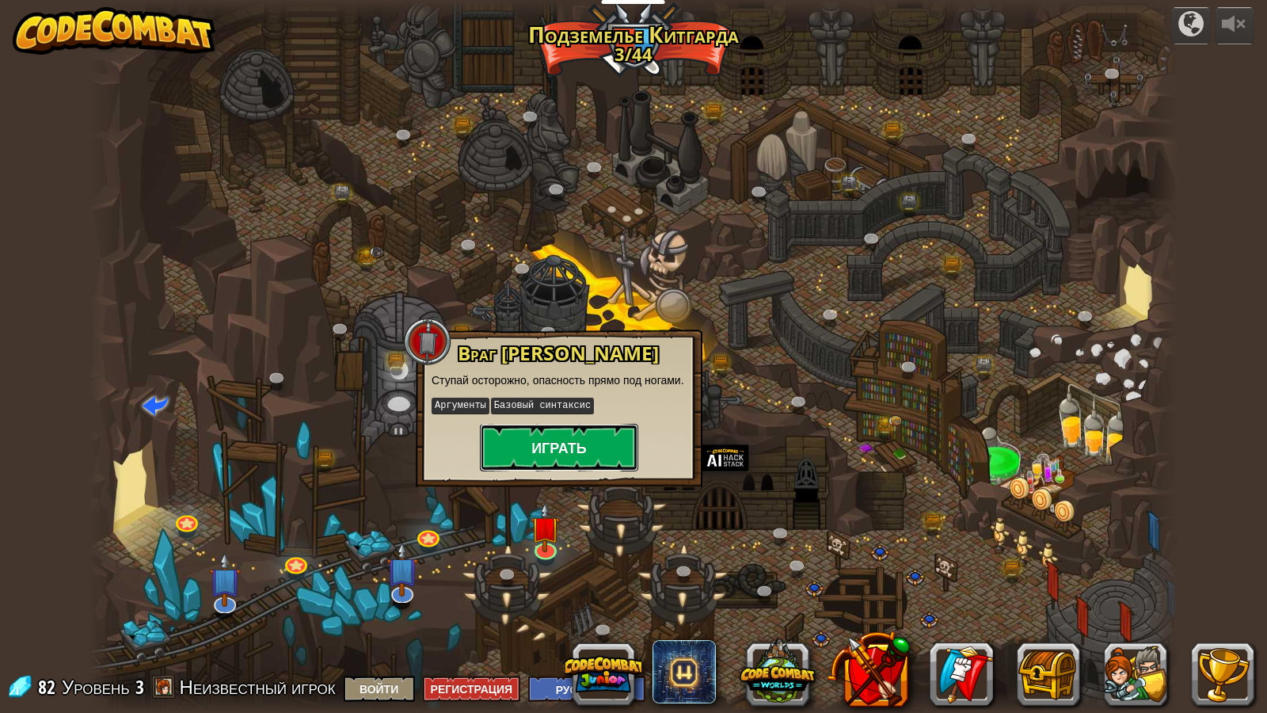
click at [576, 449] on button "Играть" at bounding box center [559, 448] width 158 height 48
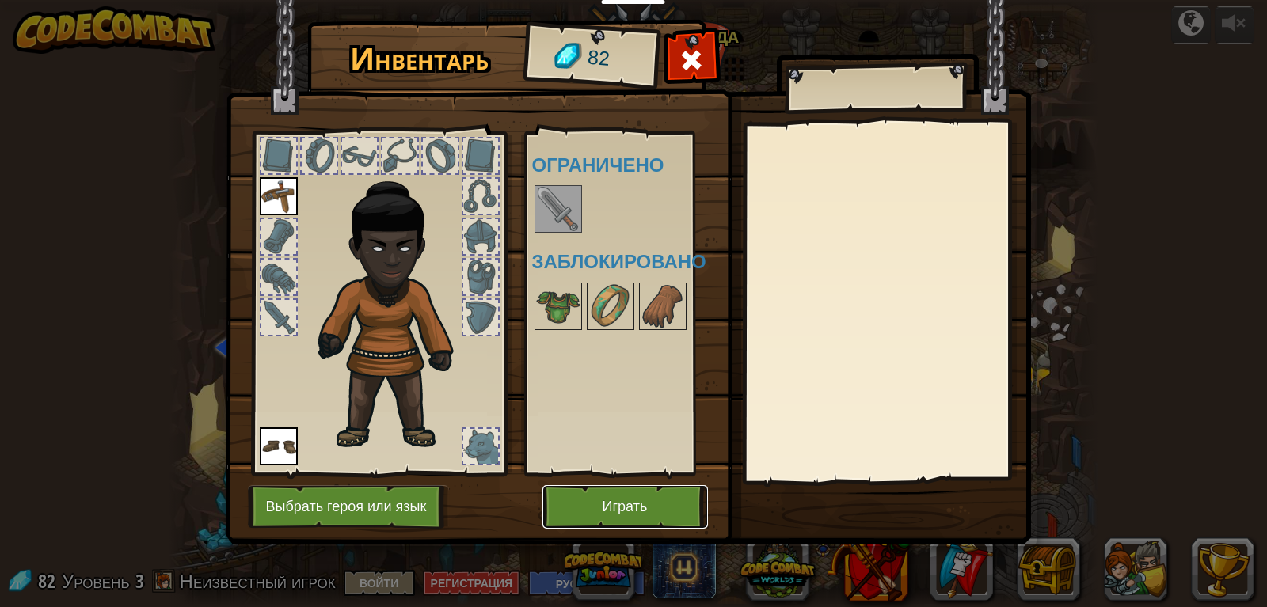
click at [622, 514] on button "Играть" at bounding box center [624, 507] width 165 height 44
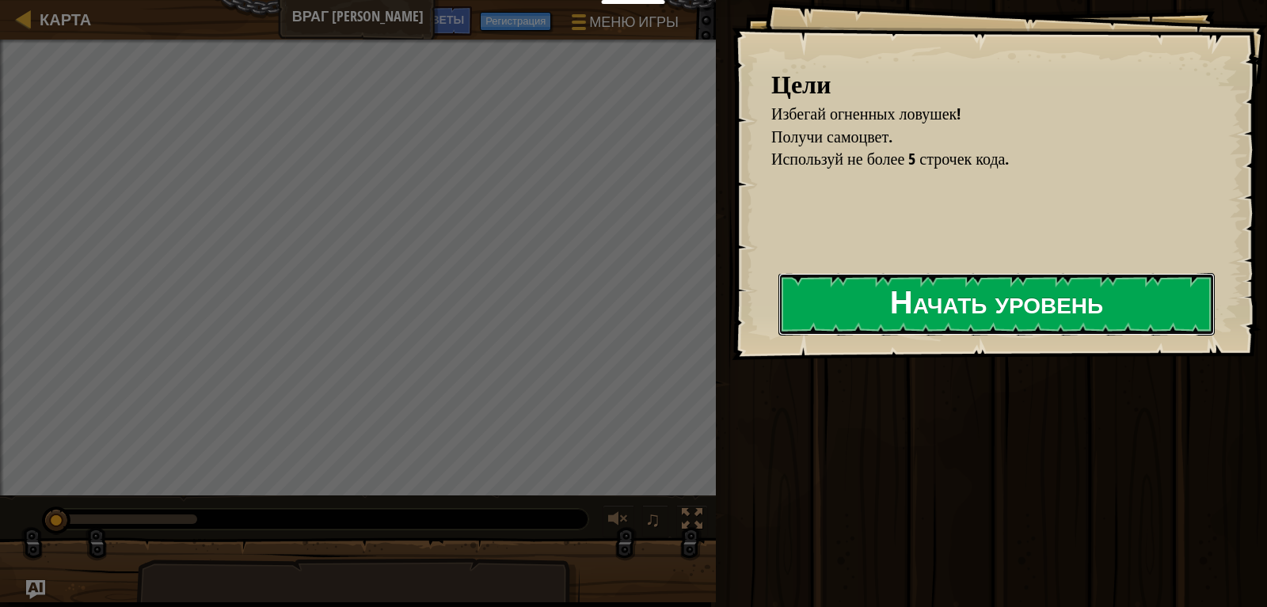
click at [870, 320] on button "Начать уровень" at bounding box center [996, 304] width 436 height 63
